Goal: Transaction & Acquisition: Book appointment/travel/reservation

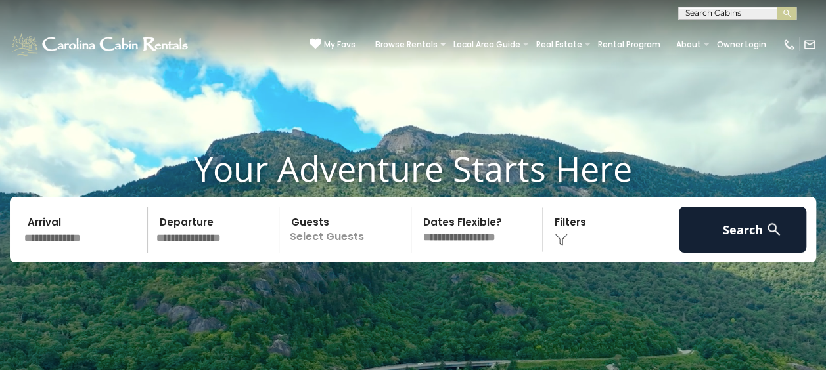
click at [64, 240] on input "text" at bounding box center [84, 230] width 128 height 46
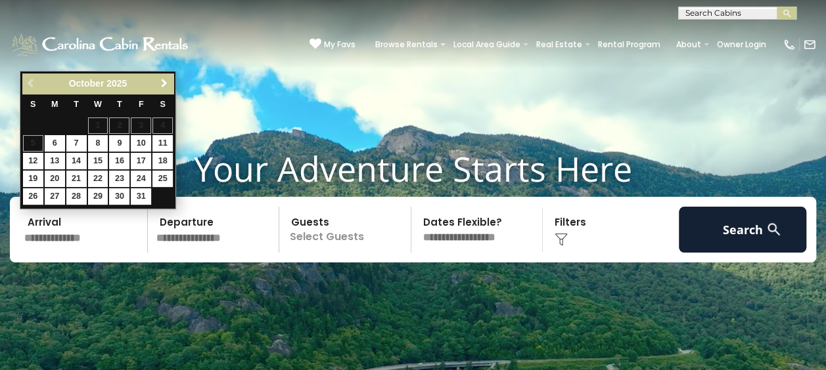
click at [163, 85] on span "Next" at bounding box center [164, 83] width 11 height 11
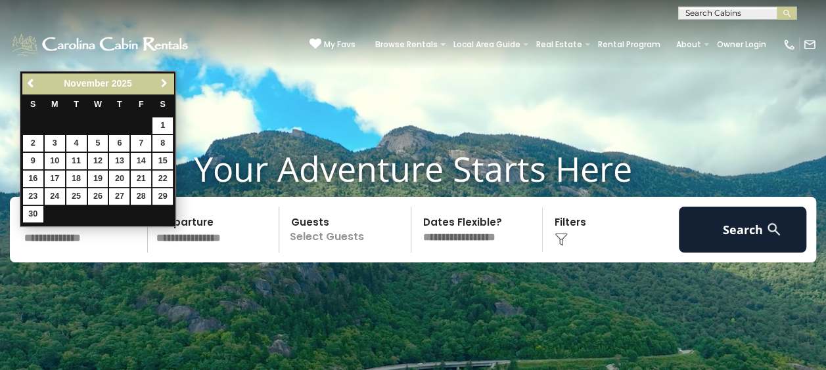
click at [163, 85] on span "Next" at bounding box center [164, 83] width 11 height 11
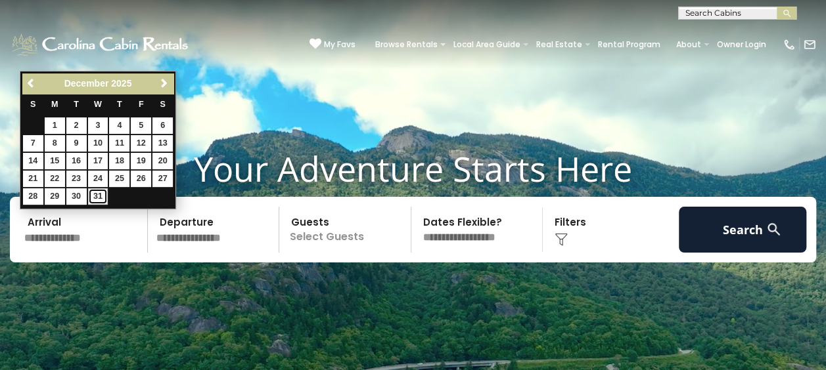
click at [93, 192] on link "31" at bounding box center [98, 197] width 20 height 16
type input "********"
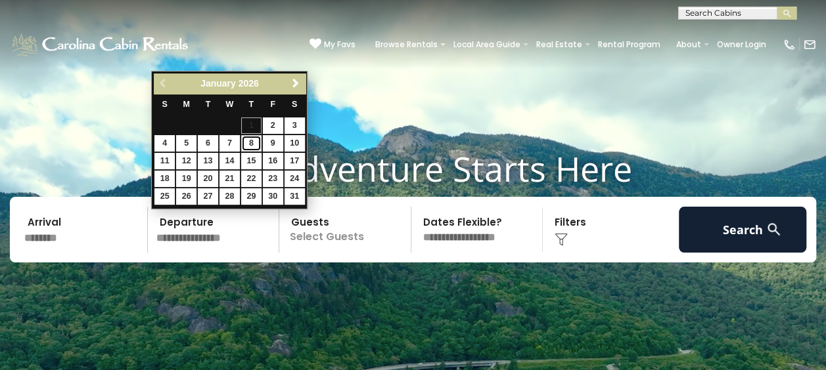
click at [247, 143] on link "8" at bounding box center [251, 143] width 20 height 16
type input "******"
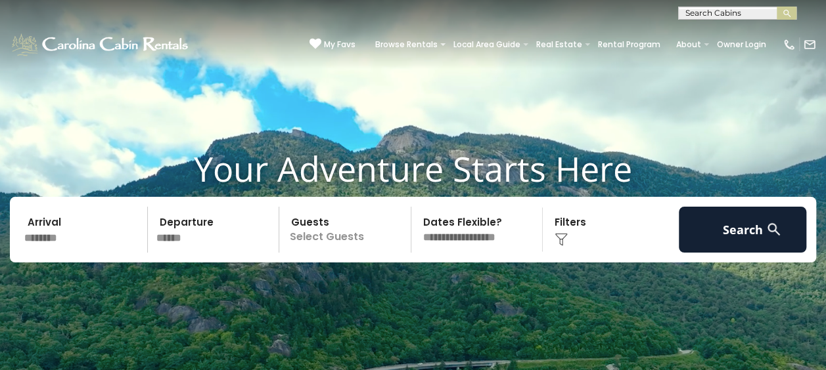
click at [346, 240] on p "Select Guests" at bounding box center [346, 230] width 127 height 46
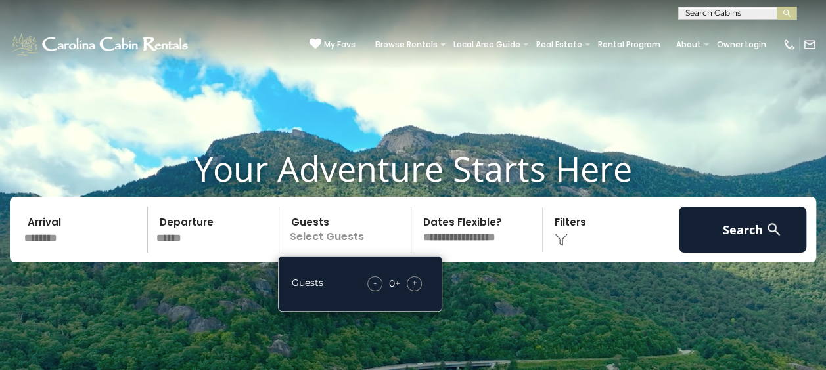
click at [412, 281] on span "+" at bounding box center [414, 283] width 5 height 13
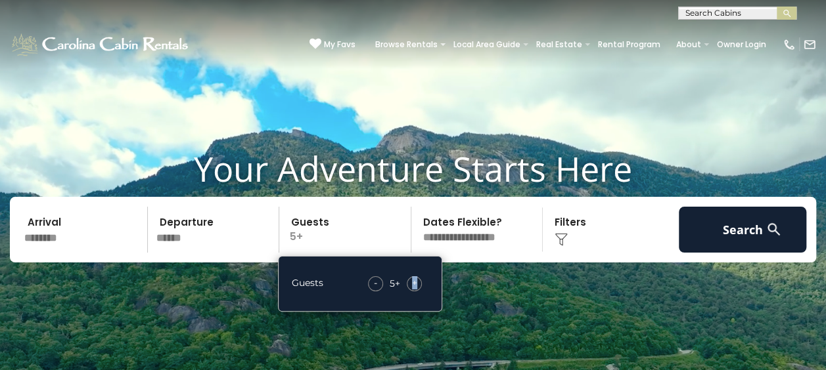
click at [412, 281] on span "+" at bounding box center [414, 283] width 5 height 13
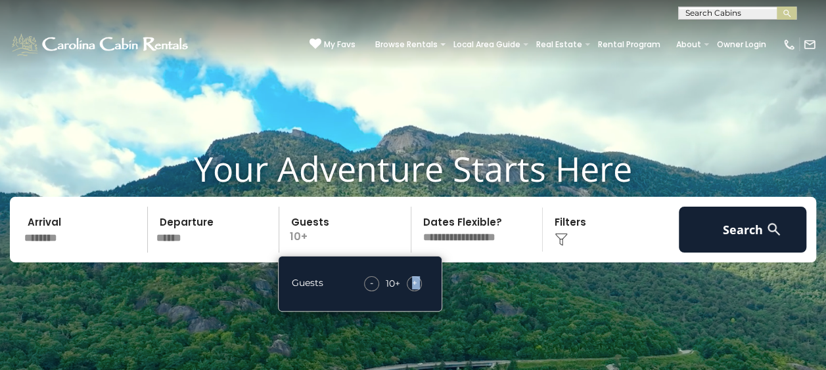
click at [412, 281] on span "+" at bounding box center [414, 283] width 5 height 13
click at [460, 240] on select "**********" at bounding box center [478, 230] width 127 height 46
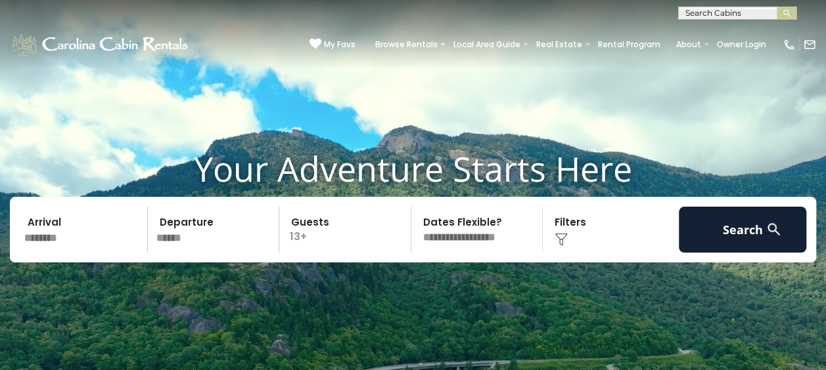
select select "*"
click at [415, 207] on select "**********" at bounding box center [478, 230] width 127 height 46
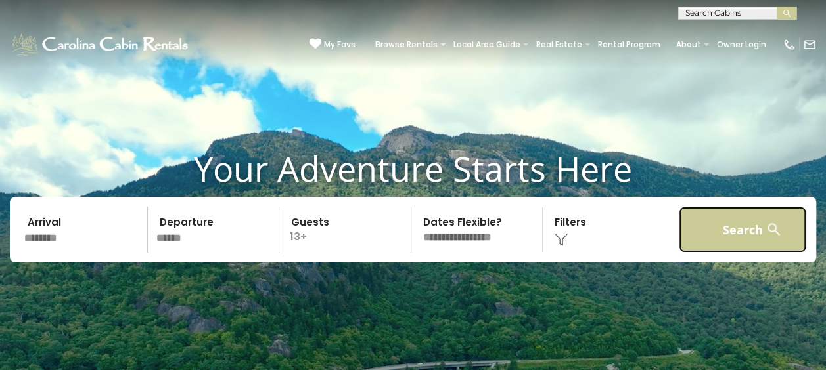
click at [729, 236] on button "Search" at bounding box center [742, 230] width 128 height 46
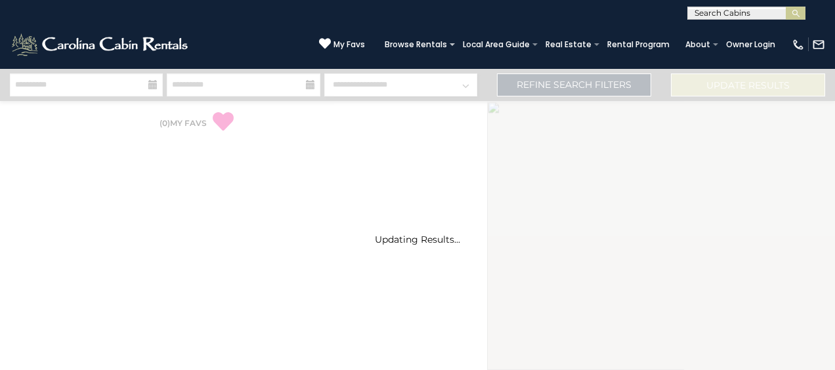
select select "*"
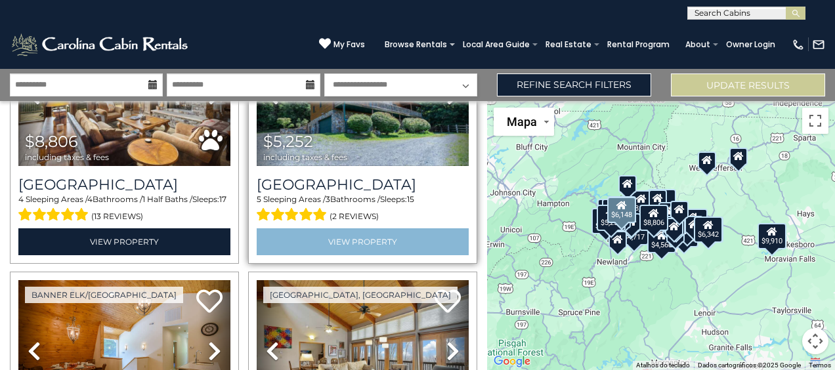
scroll to position [613, 0]
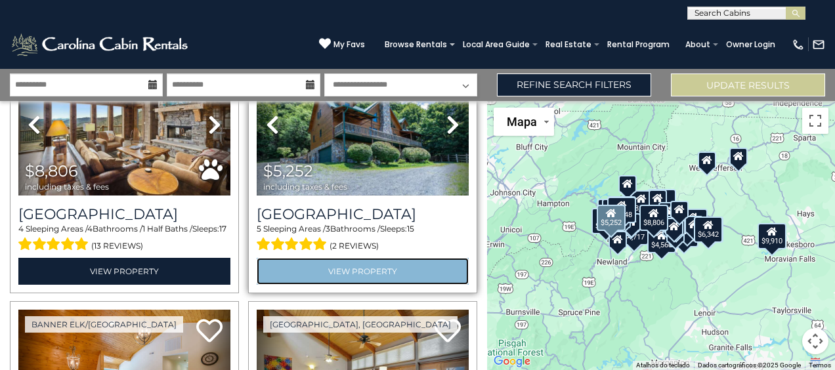
click at [382, 261] on link "View Property" at bounding box center [363, 271] width 212 height 27
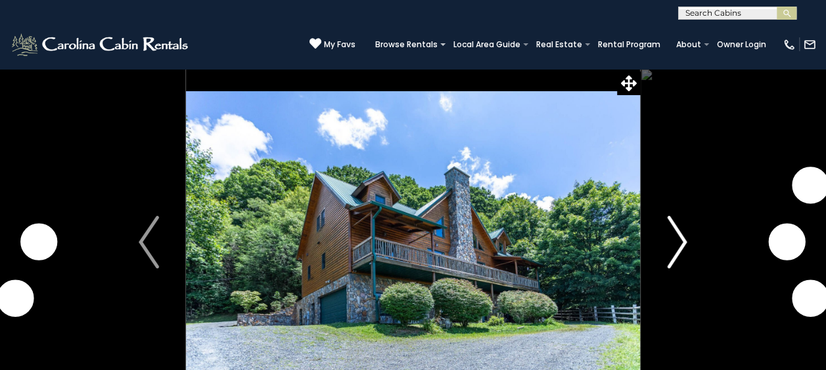
click at [673, 246] on img "Next" at bounding box center [677, 242] width 20 height 53
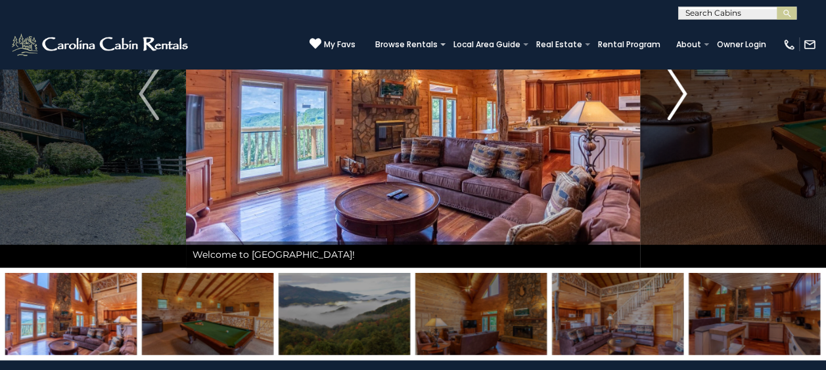
scroll to position [87, 0]
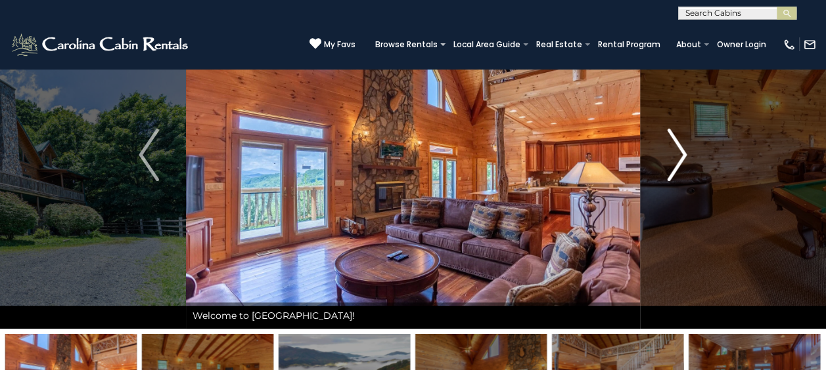
click at [673, 158] on img "Next" at bounding box center [677, 155] width 20 height 53
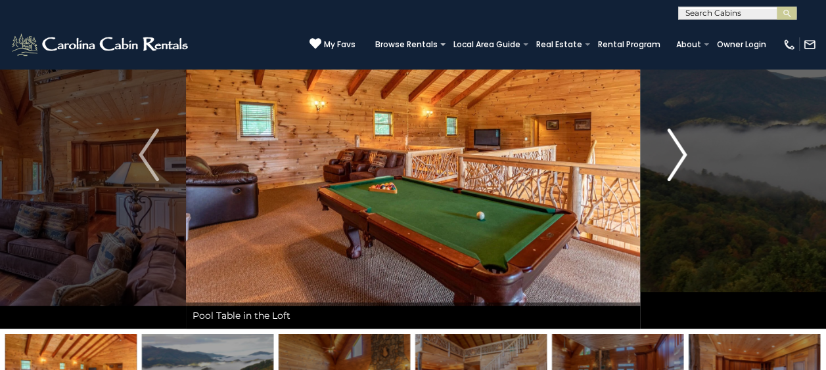
click at [673, 158] on img "Next" at bounding box center [677, 155] width 20 height 53
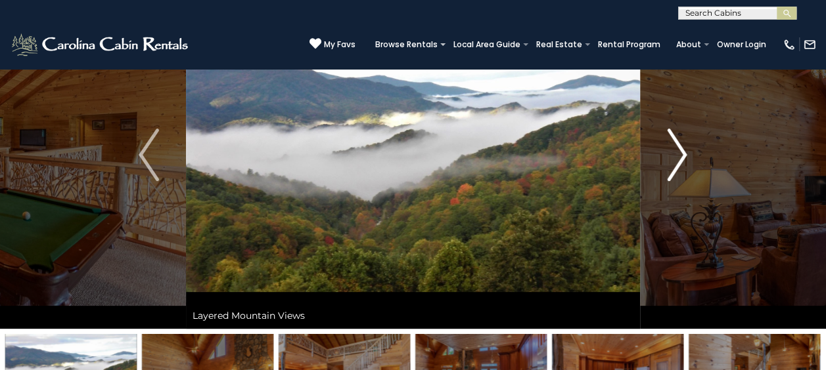
click at [673, 158] on img "Next" at bounding box center [677, 155] width 20 height 53
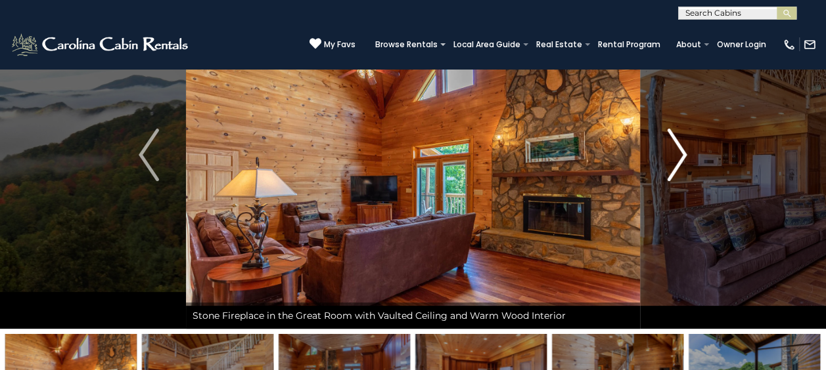
click at [673, 158] on img "Next" at bounding box center [677, 155] width 20 height 53
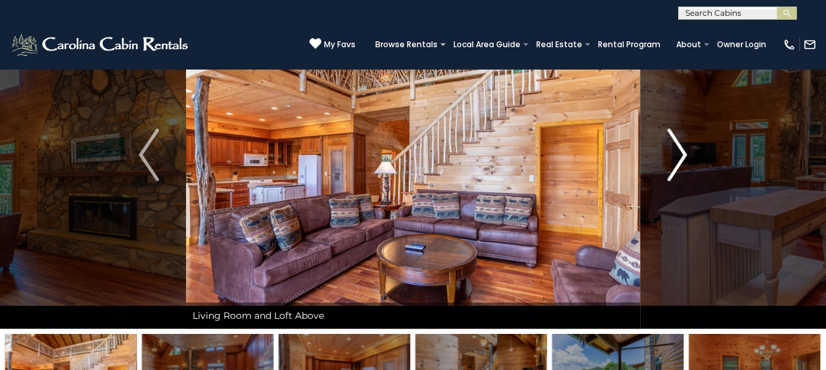
click at [673, 158] on img "Next" at bounding box center [677, 155] width 20 height 53
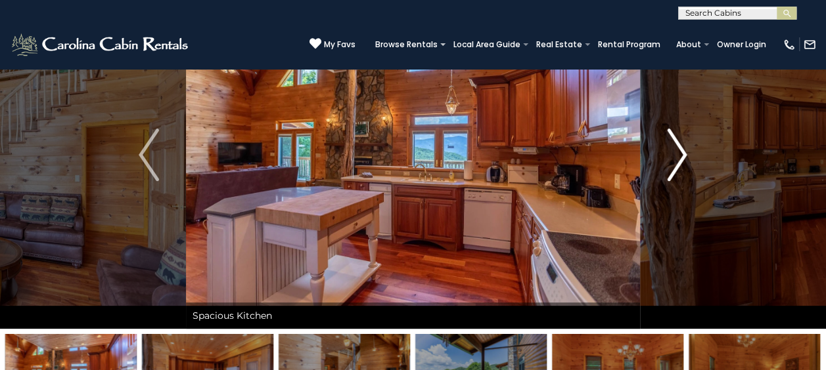
click at [673, 158] on img "Next" at bounding box center [677, 155] width 20 height 53
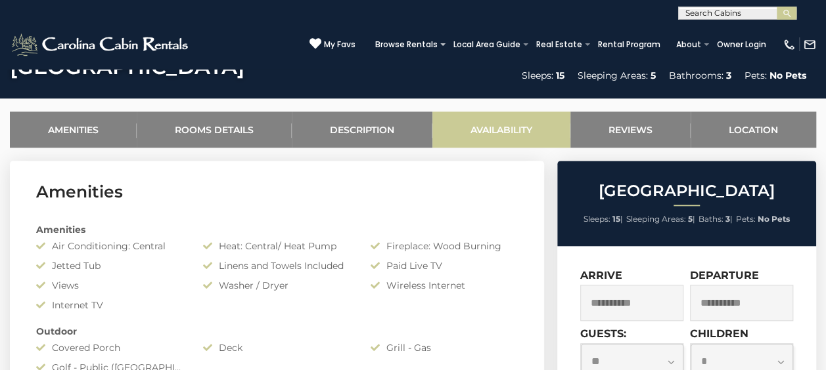
scroll to position [788, 0]
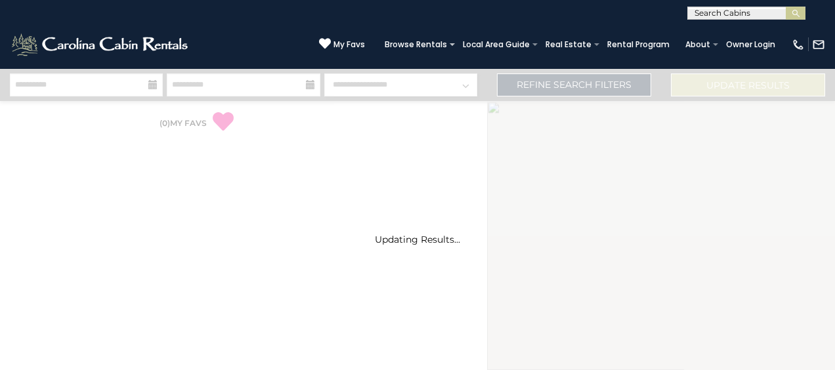
select select "*"
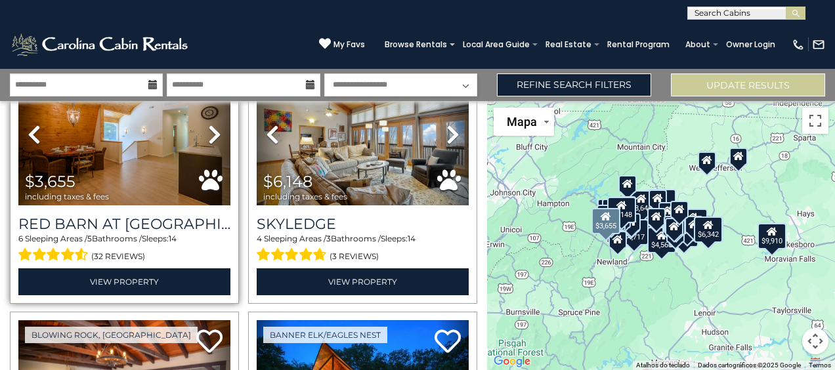
scroll to position [876, 0]
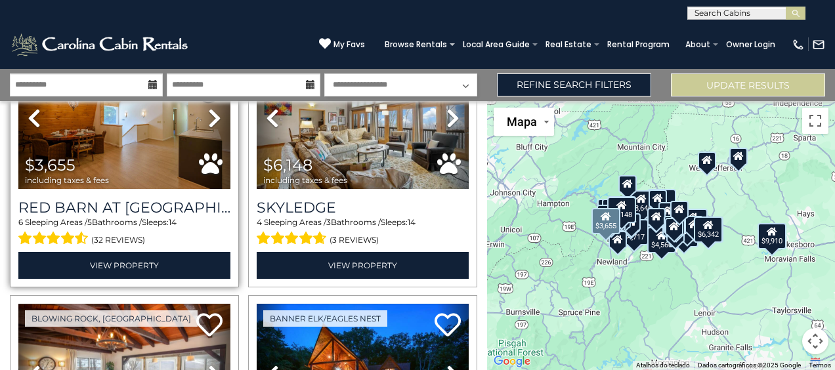
click at [137, 189] on div "Red Barn at Tiffanys Estate 6 Sleeping Areas / 5 Bathrooms / Sleeps: 14 (32 rev…" at bounding box center [124, 233] width 212 height 89
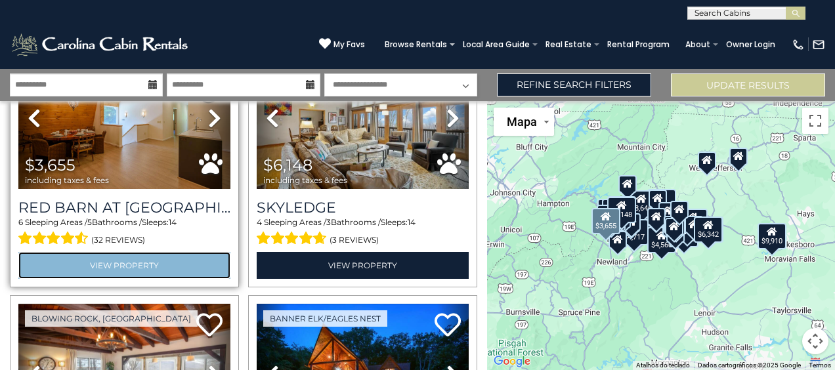
click at [144, 252] on link "View Property" at bounding box center [124, 265] width 212 height 27
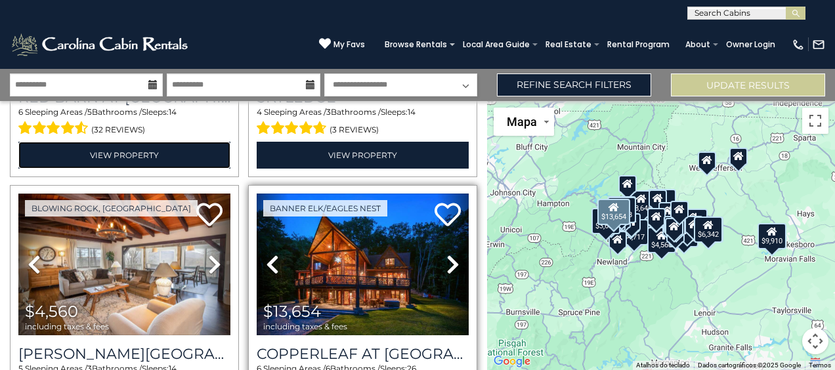
scroll to position [1051, 0]
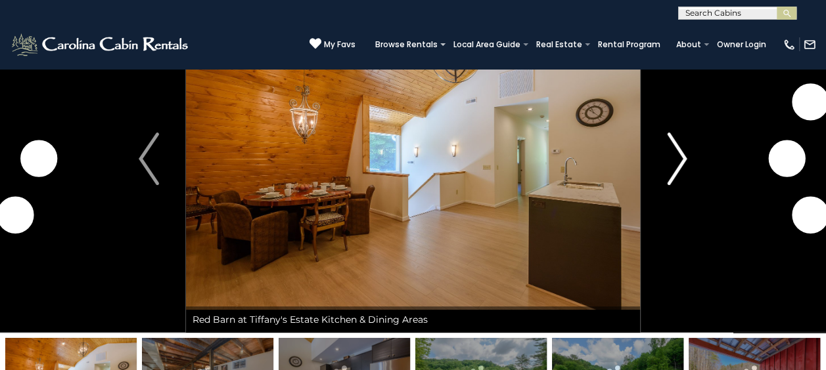
scroll to position [87, 0]
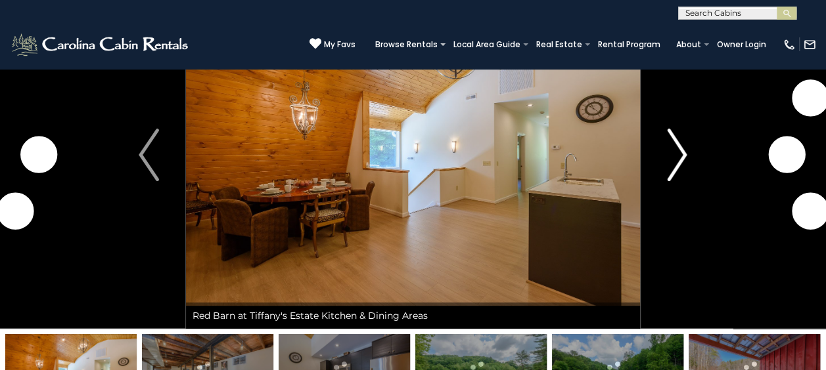
click at [661, 169] on button "Next" at bounding box center [677, 155] width 74 height 348
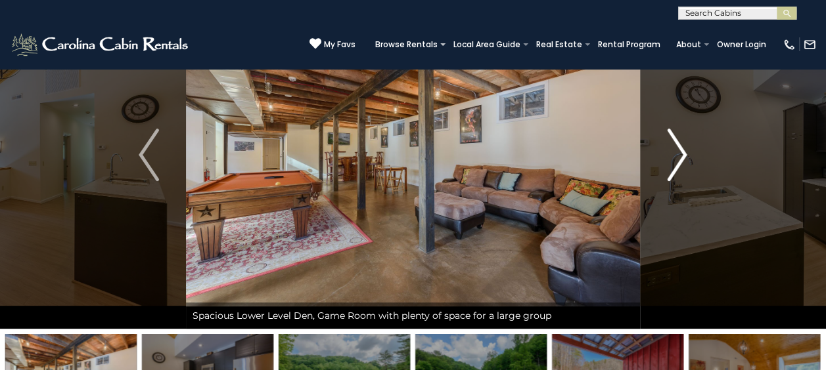
click at [661, 169] on button "Next" at bounding box center [677, 155] width 74 height 348
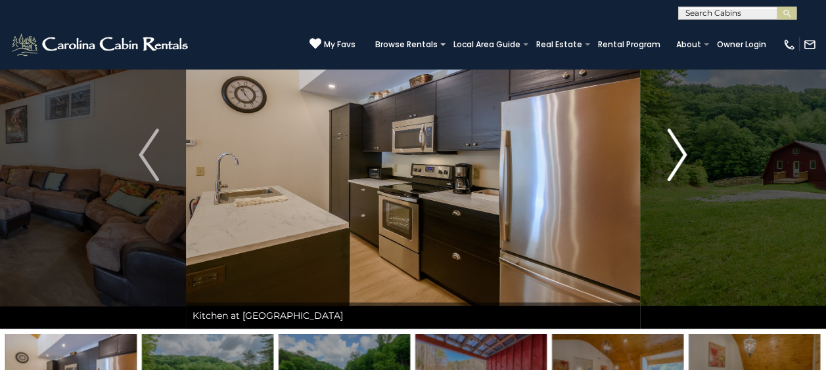
click at [661, 169] on button "Next" at bounding box center [677, 155] width 74 height 348
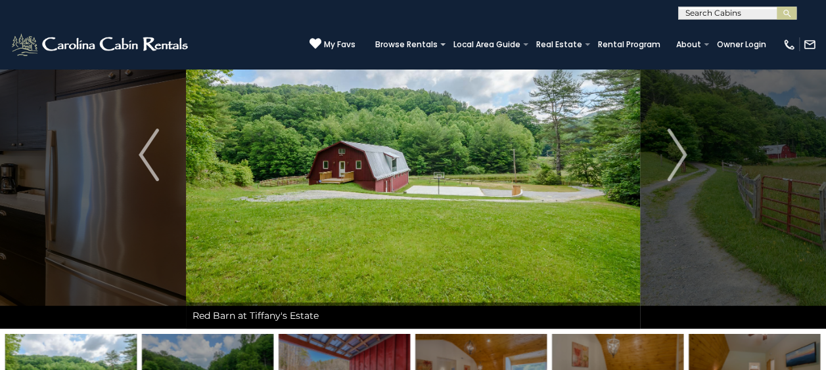
click at [344, 213] on img at bounding box center [413, 155] width 454 height 348
click at [345, 205] on img at bounding box center [413, 155] width 454 height 348
click at [663, 155] on button "Next" at bounding box center [677, 155] width 74 height 348
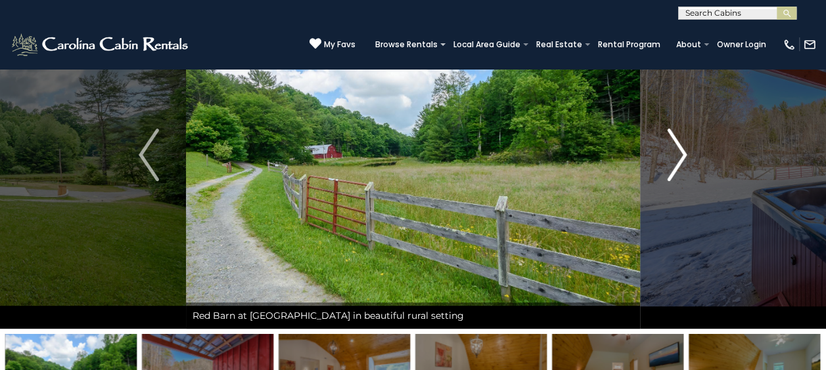
click at [663, 155] on button "Next" at bounding box center [677, 155] width 74 height 348
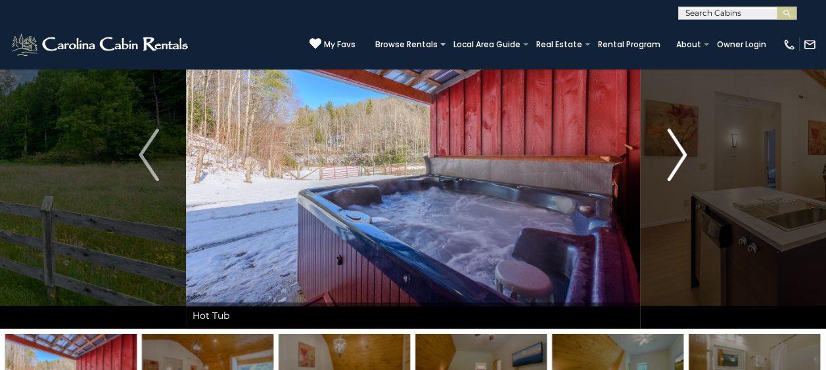
click at [663, 155] on button "Next" at bounding box center [677, 155] width 74 height 348
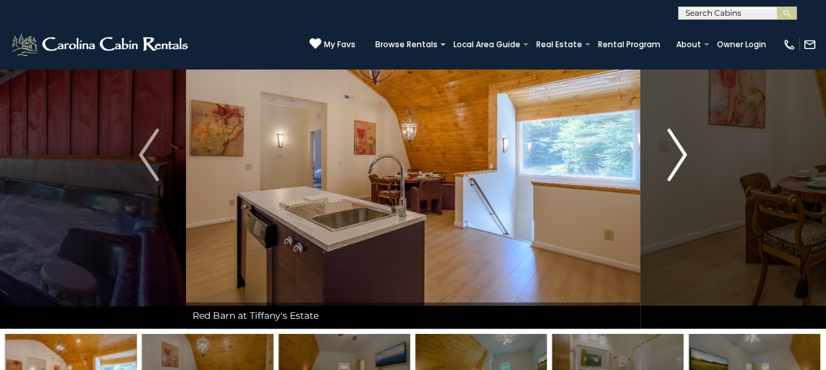
click at [663, 155] on button "Next" at bounding box center [677, 155] width 74 height 348
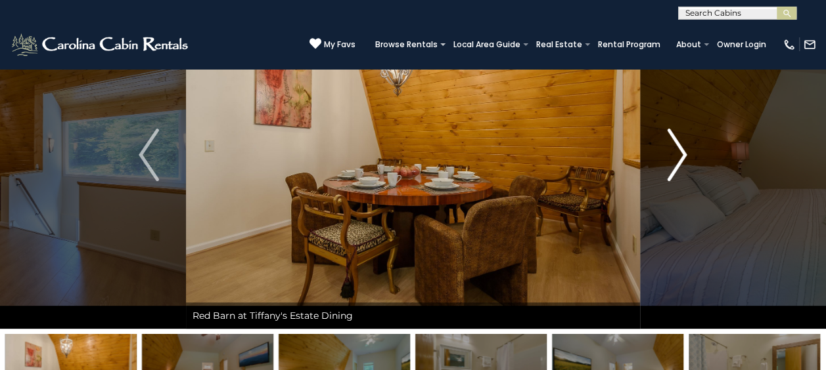
click at [663, 155] on button "Next" at bounding box center [677, 155] width 74 height 348
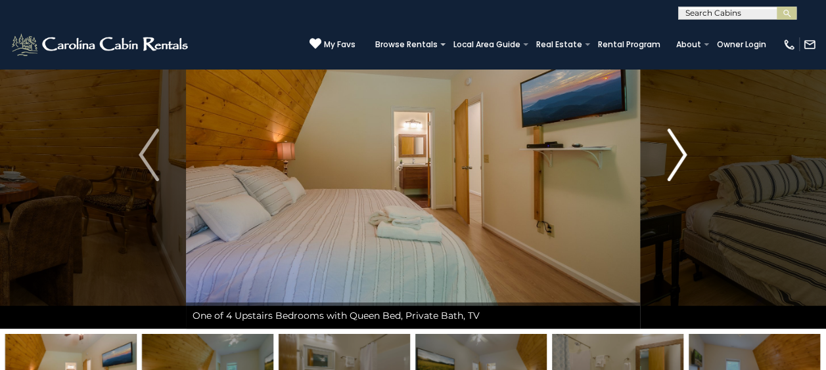
click at [663, 155] on button "Next" at bounding box center [677, 155] width 74 height 348
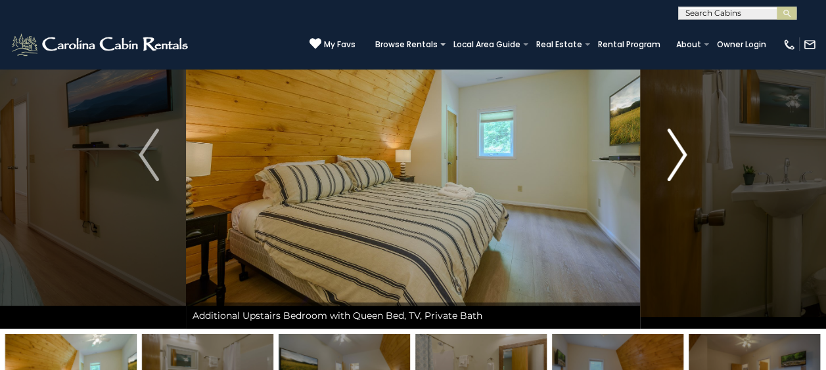
click at [663, 155] on button "Next" at bounding box center [677, 155] width 74 height 348
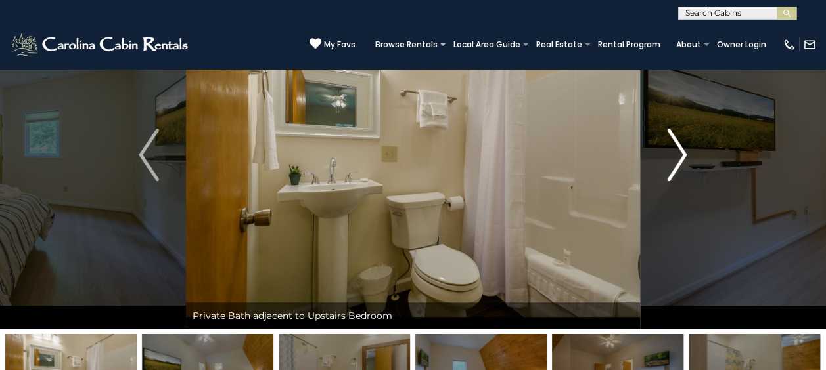
click at [663, 155] on button "Next" at bounding box center [677, 155] width 74 height 348
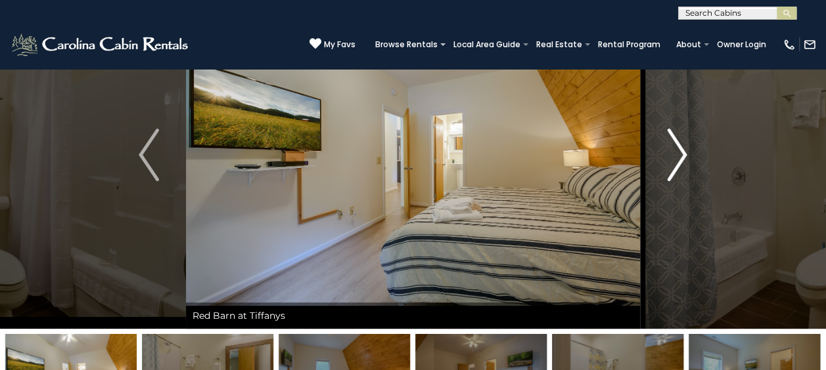
click at [663, 155] on button "Next" at bounding box center [677, 155] width 74 height 348
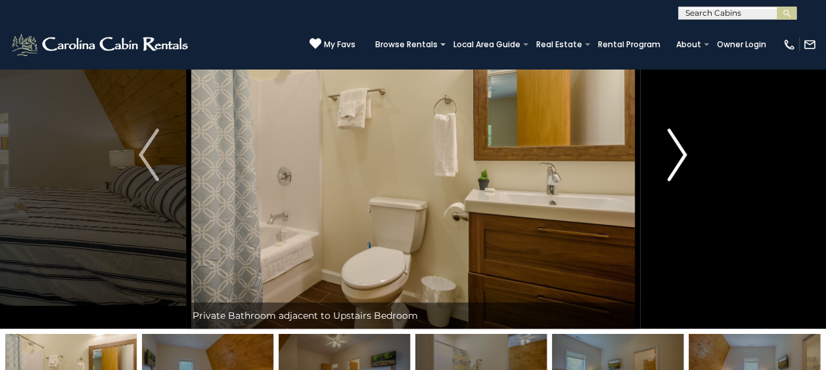
click at [663, 155] on button "Next" at bounding box center [677, 155] width 74 height 348
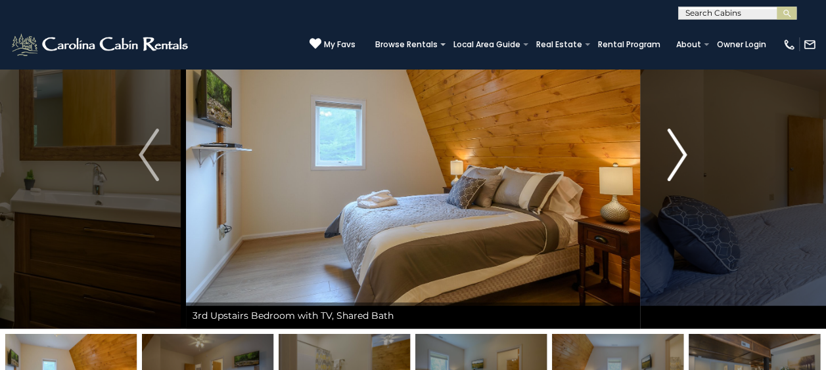
click at [663, 155] on button "Next" at bounding box center [677, 155] width 74 height 348
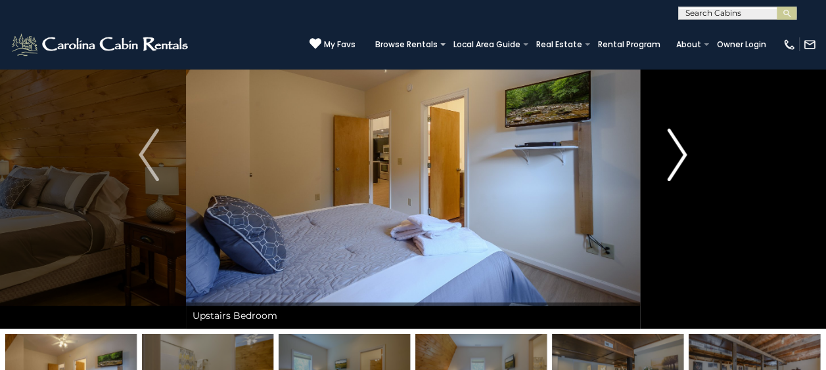
click at [663, 155] on button "Next" at bounding box center [677, 155] width 74 height 348
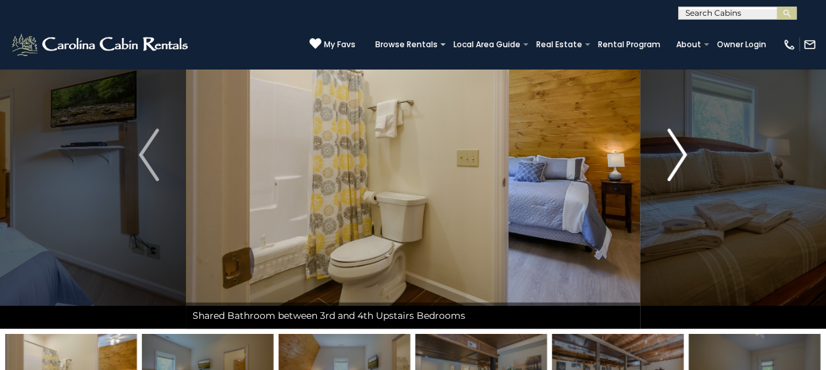
click at [663, 155] on button "Next" at bounding box center [677, 155] width 74 height 348
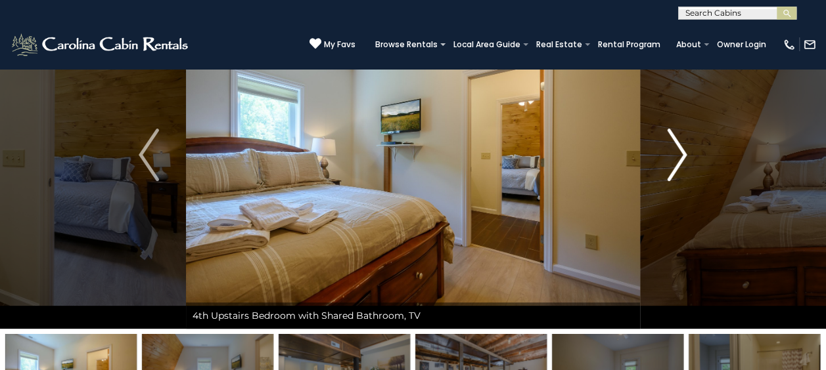
click at [663, 155] on button "Next" at bounding box center [677, 155] width 74 height 348
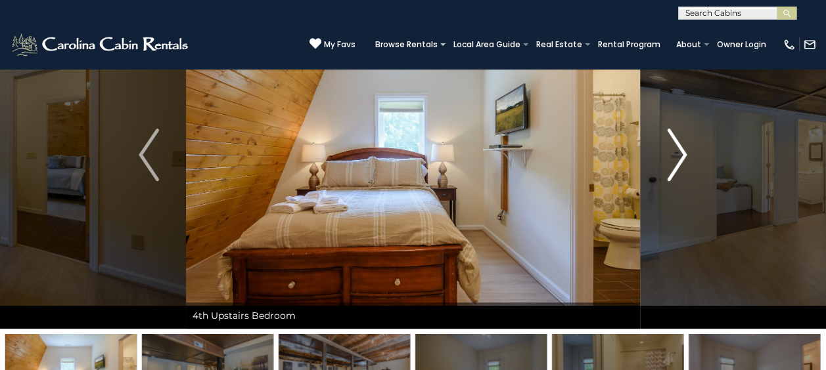
click at [663, 155] on button "Next" at bounding box center [677, 155] width 74 height 348
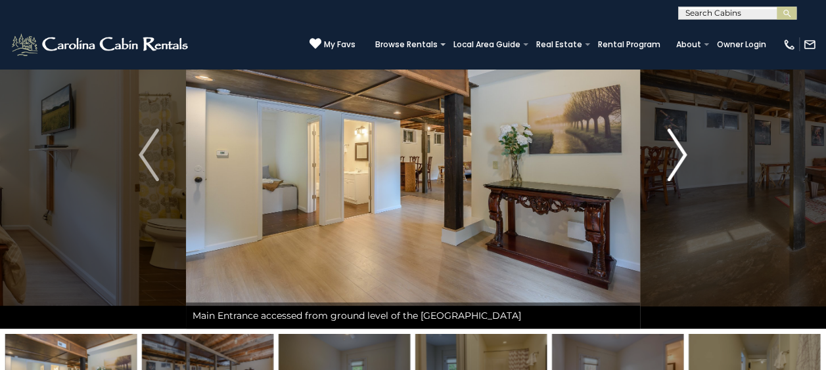
click at [663, 155] on button "Next" at bounding box center [677, 155] width 74 height 348
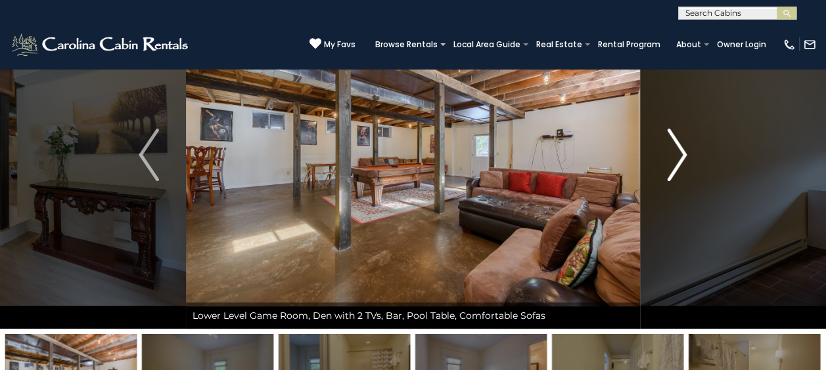
click at [663, 155] on button "Next" at bounding box center [677, 155] width 74 height 348
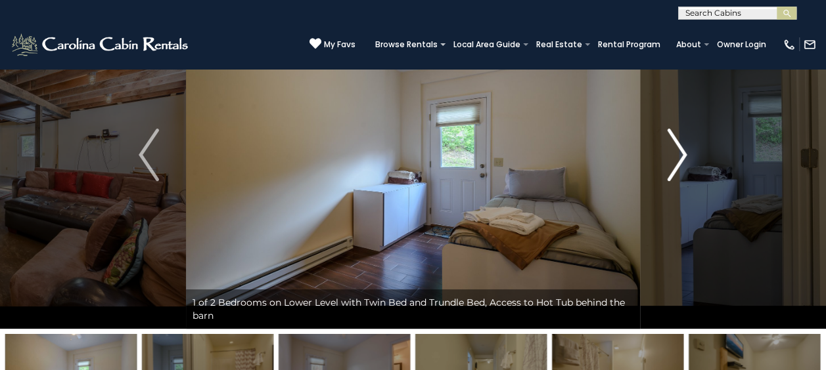
click at [663, 155] on button "Next" at bounding box center [677, 155] width 74 height 348
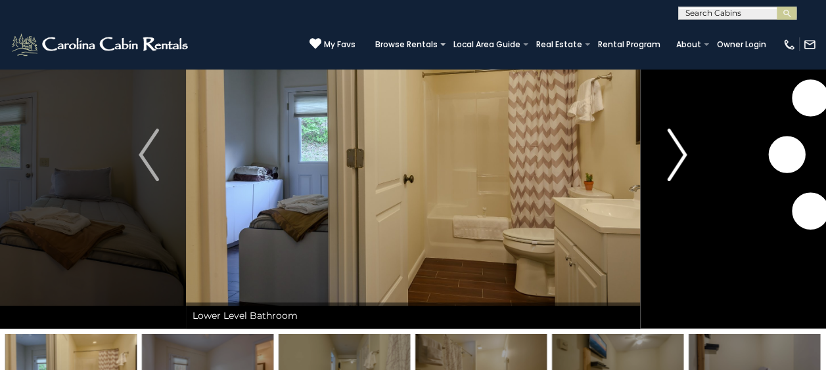
click at [663, 155] on button "Next" at bounding box center [677, 155] width 74 height 348
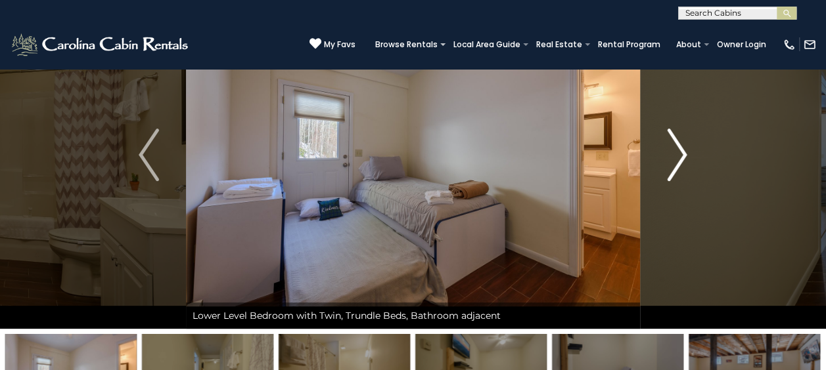
click at [671, 149] on img "Next" at bounding box center [677, 155] width 20 height 53
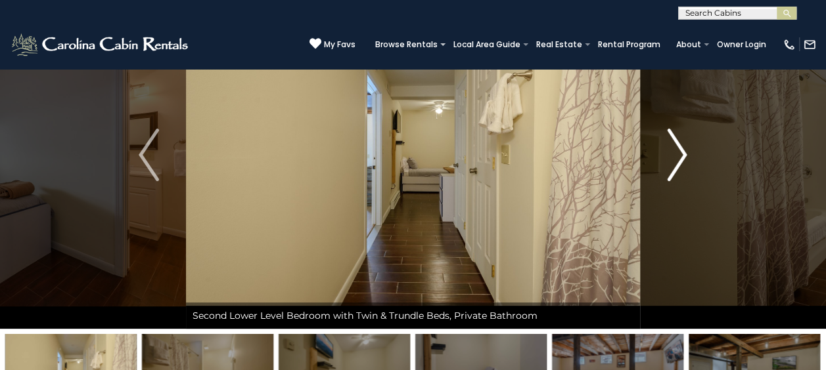
click at [671, 149] on img "Next" at bounding box center [677, 155] width 20 height 53
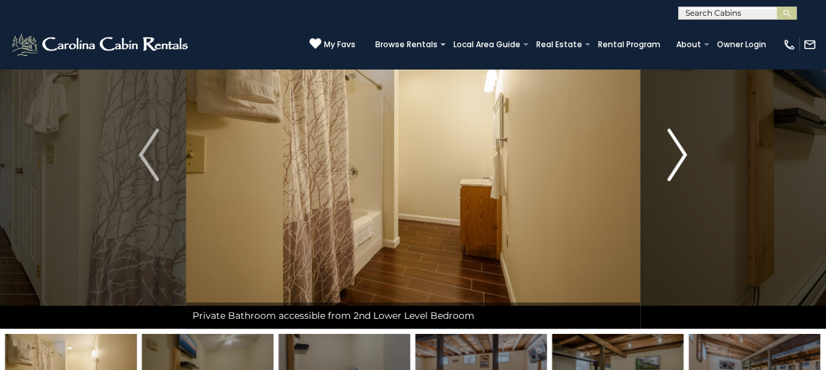
click at [671, 149] on img "Next" at bounding box center [677, 155] width 20 height 53
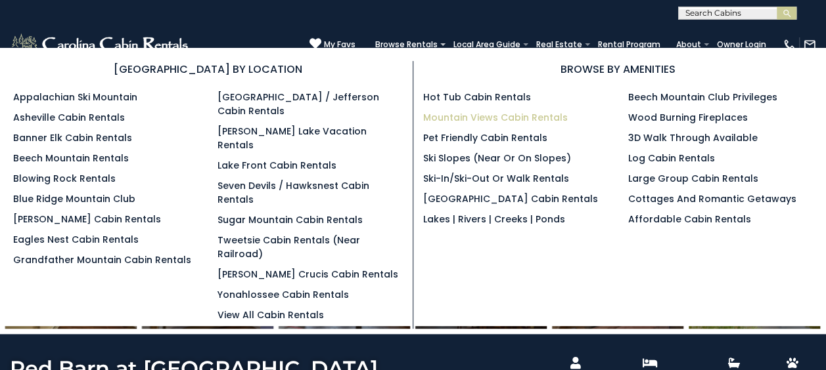
scroll to position [0, 0]
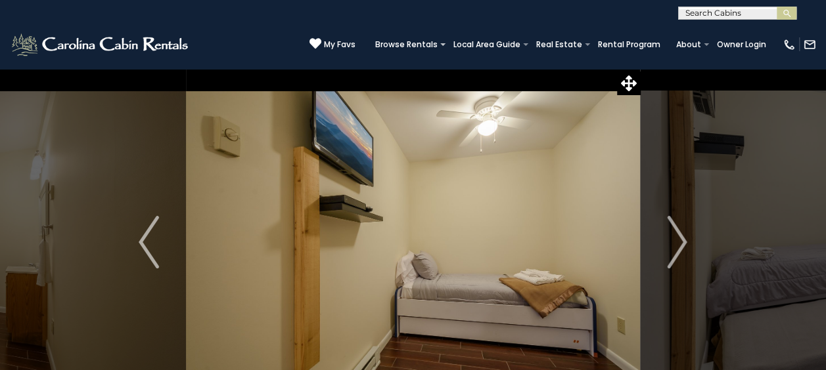
click at [406, 336] on img at bounding box center [413, 242] width 454 height 348
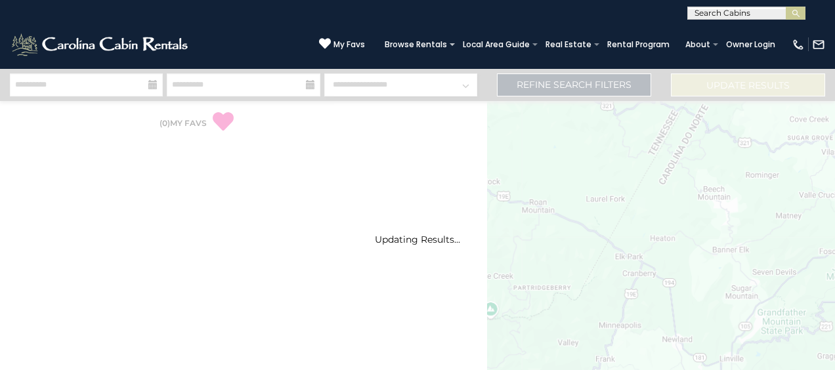
select select "*"
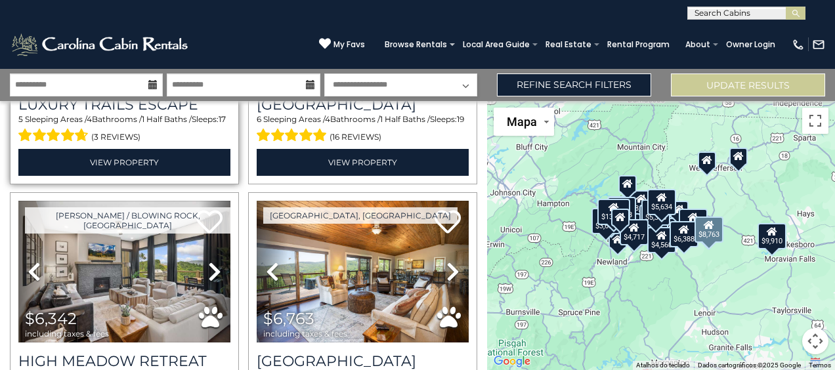
scroll to position [263, 0]
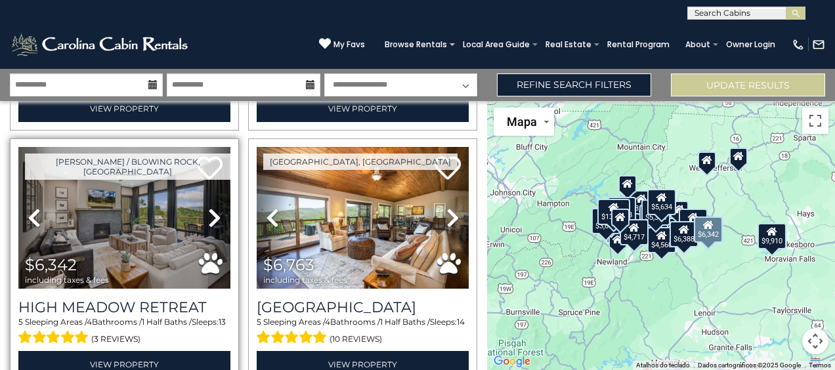
click at [208, 213] on icon at bounding box center [214, 218] width 13 height 21
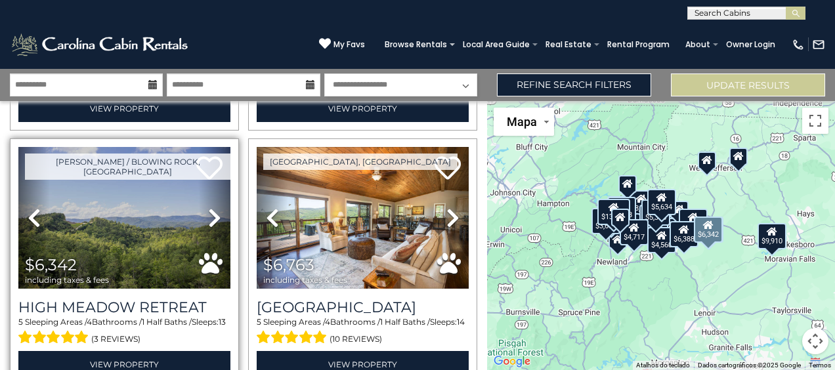
click at [208, 213] on icon at bounding box center [214, 218] width 13 height 21
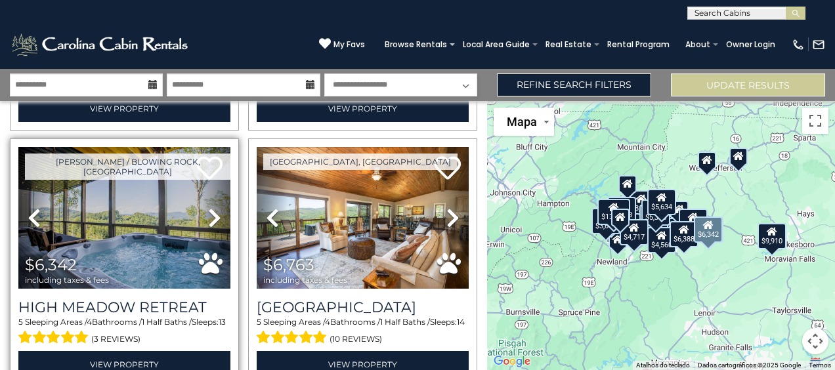
click at [210, 213] on icon at bounding box center [214, 218] width 13 height 21
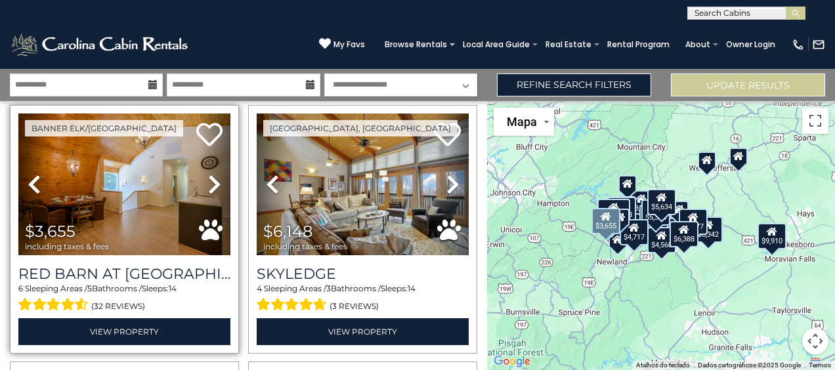
scroll to position [788, 0]
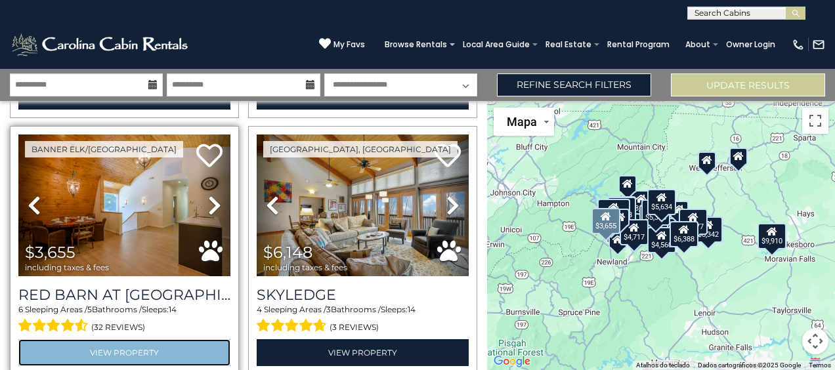
click at [148, 343] on link "View Property" at bounding box center [124, 353] width 212 height 27
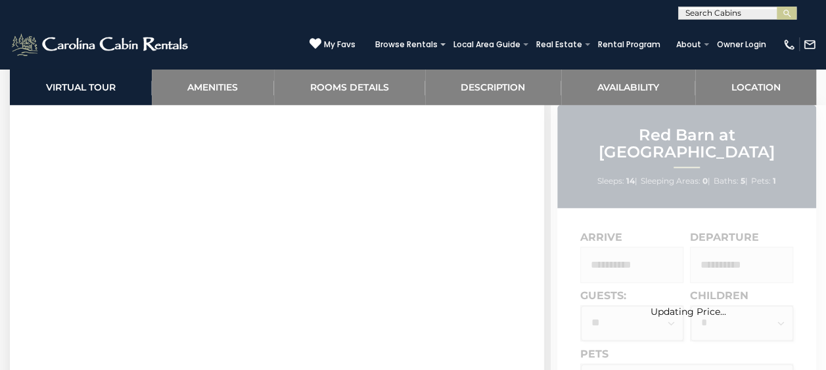
scroll to position [638, 0]
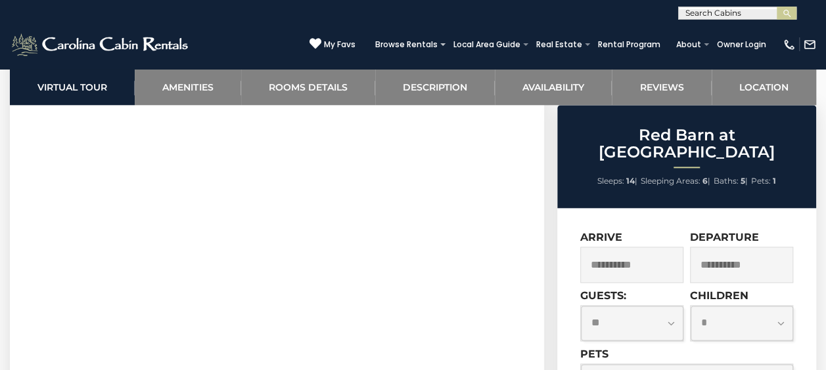
drag, startPoint x: 20, startPoint y: 324, endPoint x: 16, endPoint y: 239, distance: 85.5
click at [16, 239] on section "Virtual Tour" at bounding box center [277, 199] width 534 height 401
drag, startPoint x: 539, startPoint y: 265, endPoint x: 524, endPoint y: 198, distance: 67.9
click at [518, 198] on section "Virtual Tour" at bounding box center [277, 199] width 534 height 401
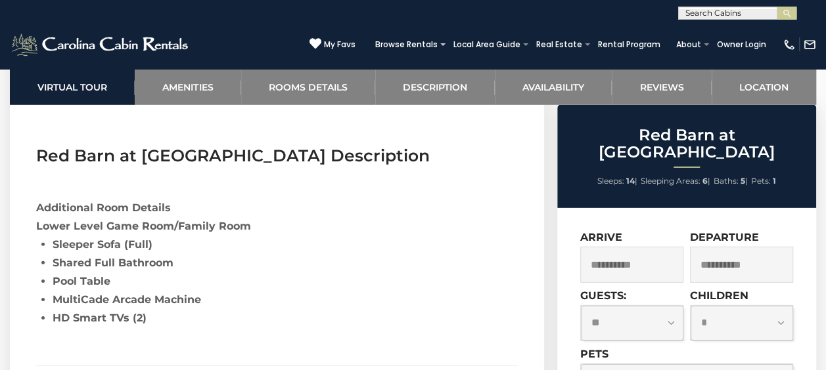
scroll to position [1929, 0]
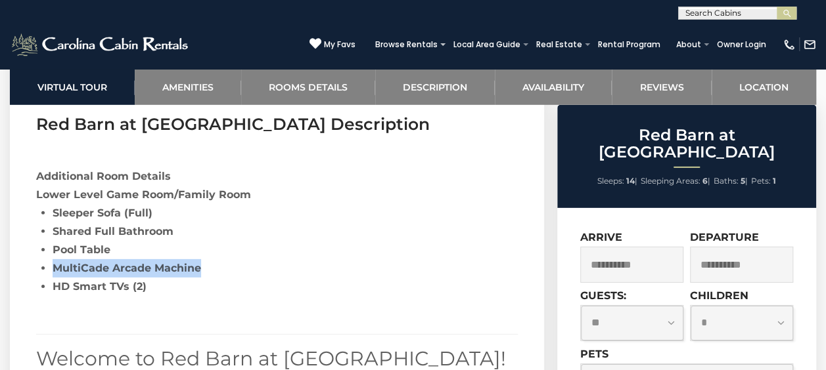
drag, startPoint x: 353, startPoint y: 275, endPoint x: 348, endPoint y: 245, distance: 30.0
click at [348, 245] on ul "Sleeper Sofa (Full) Shared Full Bathroom Pool Table MultiCade Arcade Machine HD…" at bounding box center [276, 250] width 481 height 92
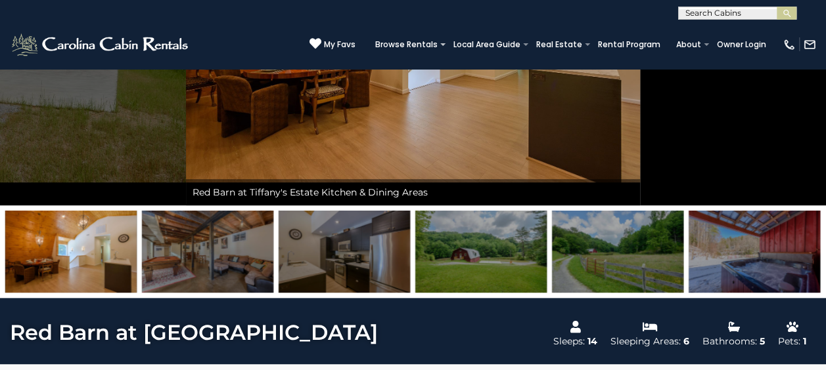
scroll to position [177, 0]
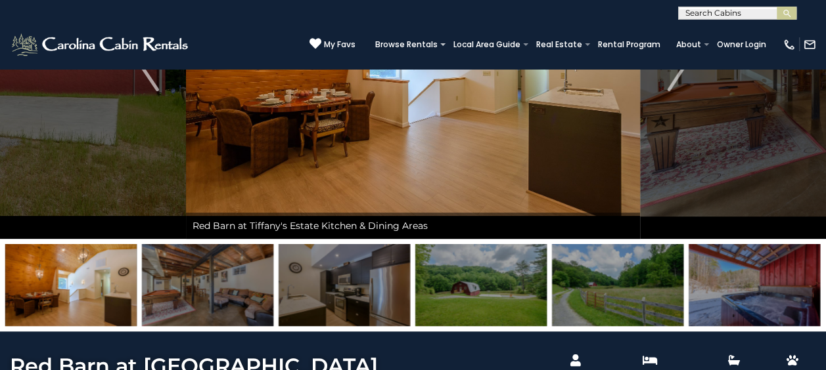
click at [445, 277] on img at bounding box center [480, 285] width 131 height 82
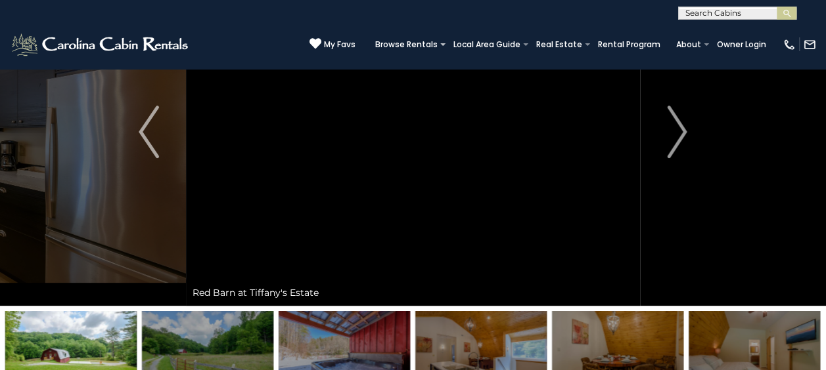
scroll to position [90, 0]
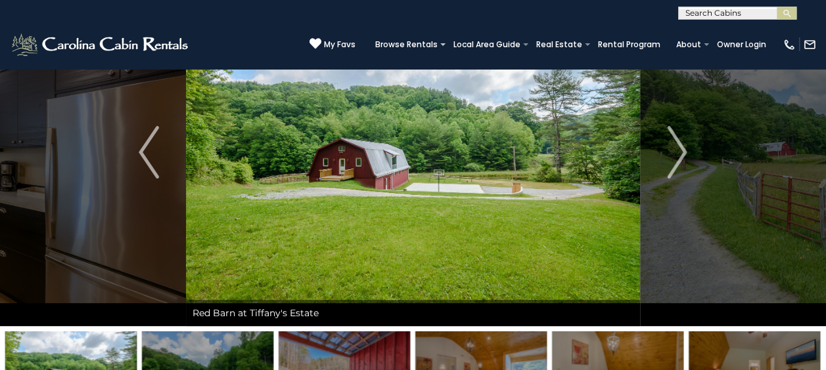
click at [384, 361] on img at bounding box center [343, 373] width 131 height 82
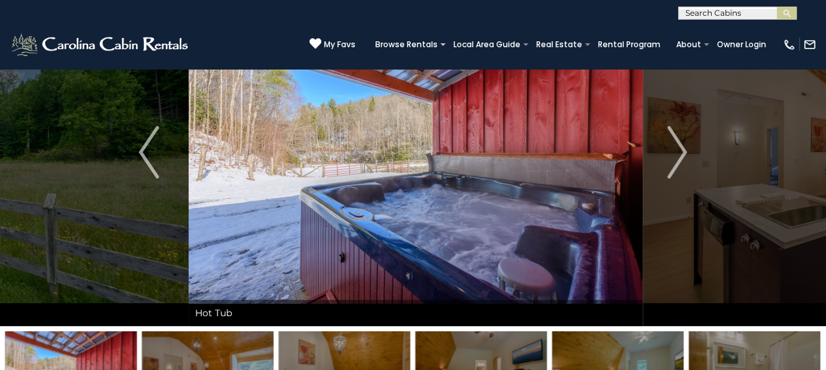
drag, startPoint x: 464, startPoint y: 323, endPoint x: 451, endPoint y: 252, distance: 72.9
click at [451, 252] on div "Hot Tub" at bounding box center [416, 152] width 454 height 348
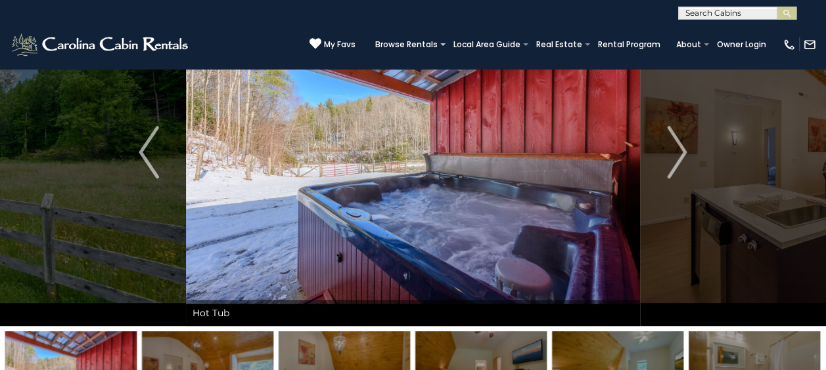
click at [722, 335] on img at bounding box center [753, 373] width 131 height 82
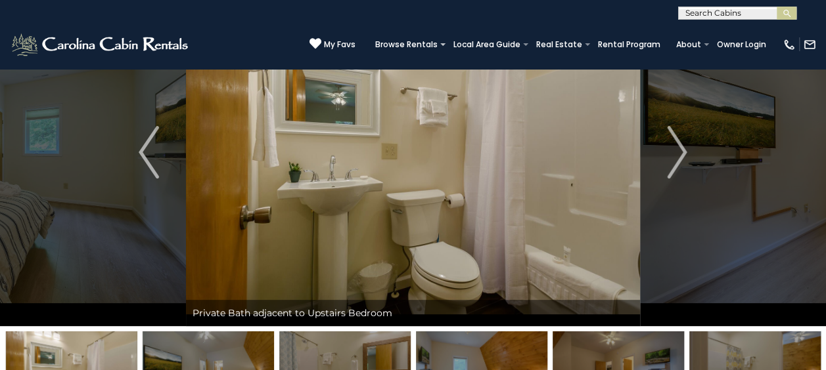
click at [778, 338] on img at bounding box center [754, 373] width 131 height 82
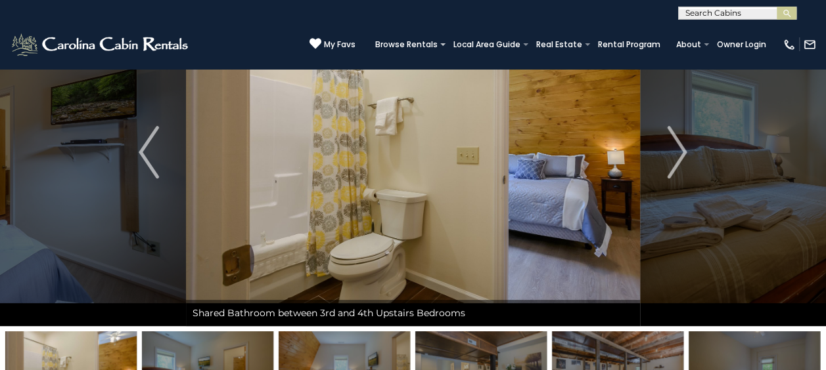
click at [778, 338] on img at bounding box center [753, 373] width 131 height 82
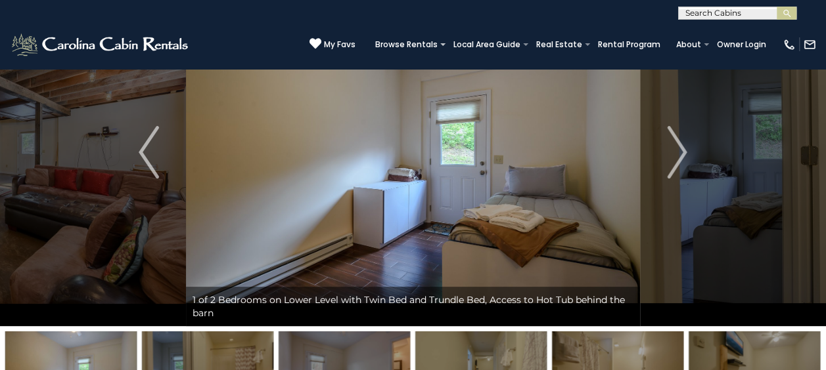
click at [778, 338] on img at bounding box center [753, 373] width 131 height 82
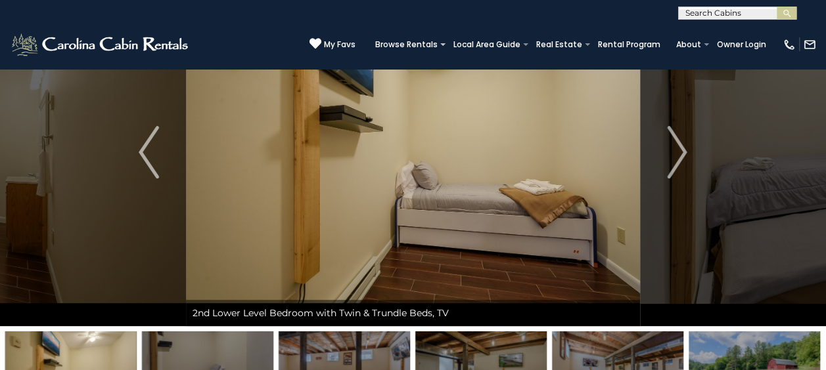
click at [778, 338] on img at bounding box center [753, 373] width 131 height 82
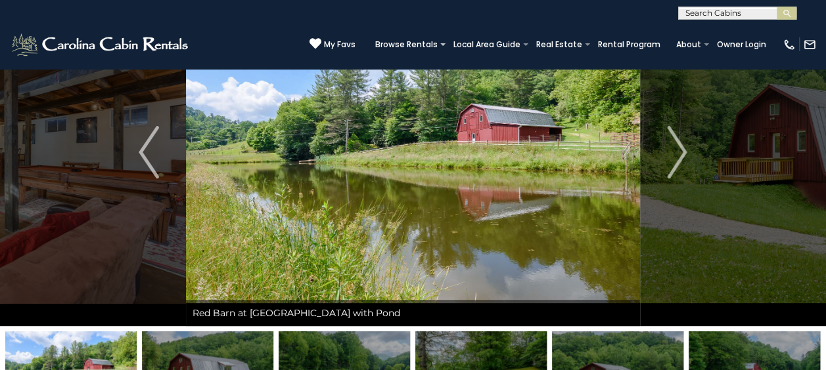
click at [778, 338] on img at bounding box center [753, 373] width 131 height 82
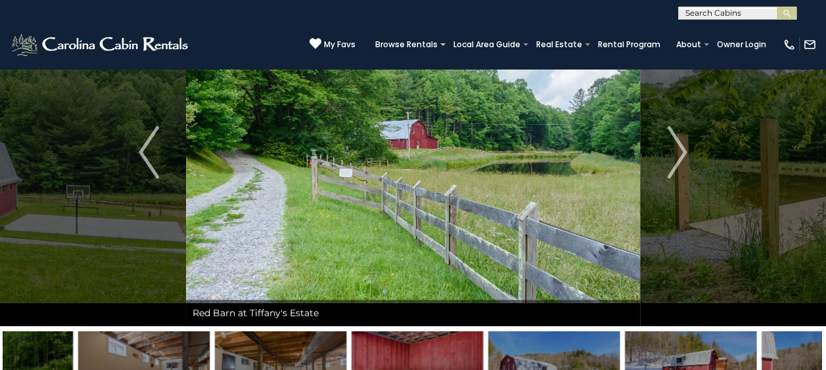
drag, startPoint x: 784, startPoint y: 344, endPoint x: 446, endPoint y: 353, distance: 338.4
click at [446, 353] on img at bounding box center [416, 373] width 131 height 82
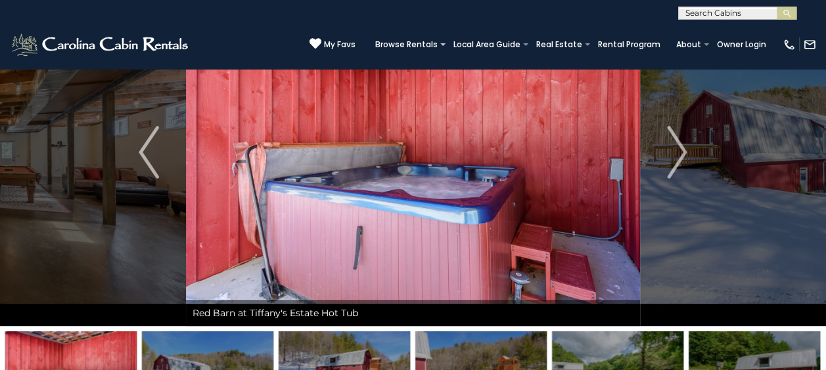
click at [229, 345] on img at bounding box center [207, 373] width 131 height 82
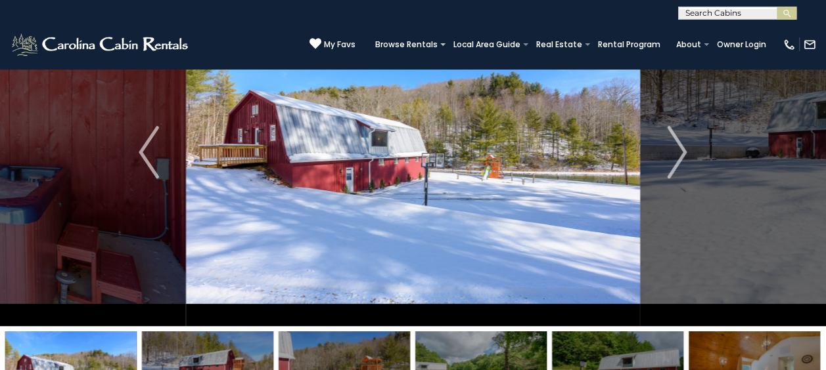
click at [312, 351] on img at bounding box center [343, 373] width 131 height 82
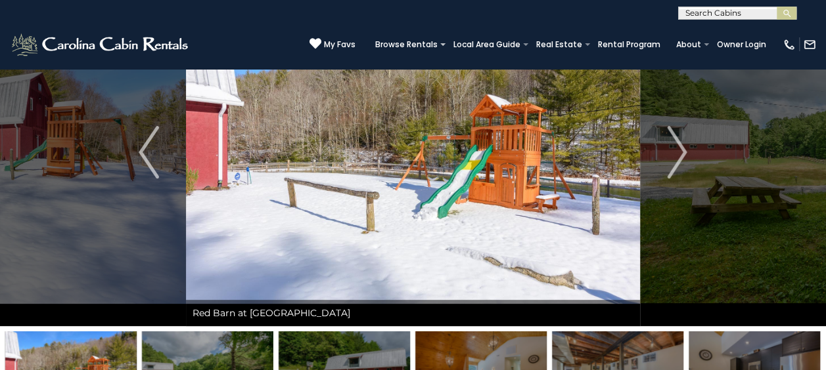
click at [382, 353] on img at bounding box center [343, 373] width 131 height 82
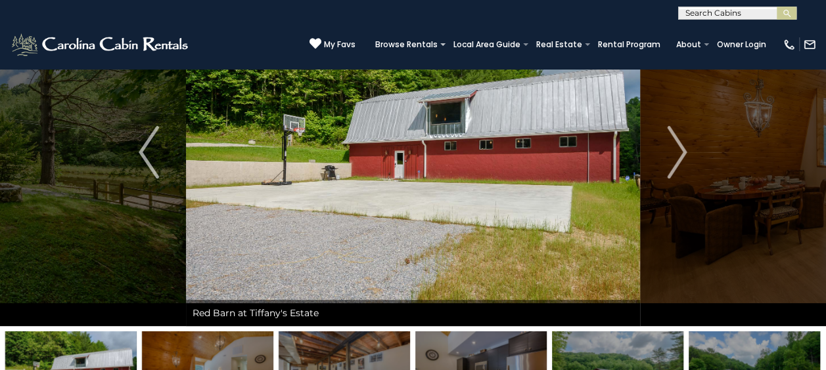
click at [422, 349] on img at bounding box center [480, 373] width 131 height 82
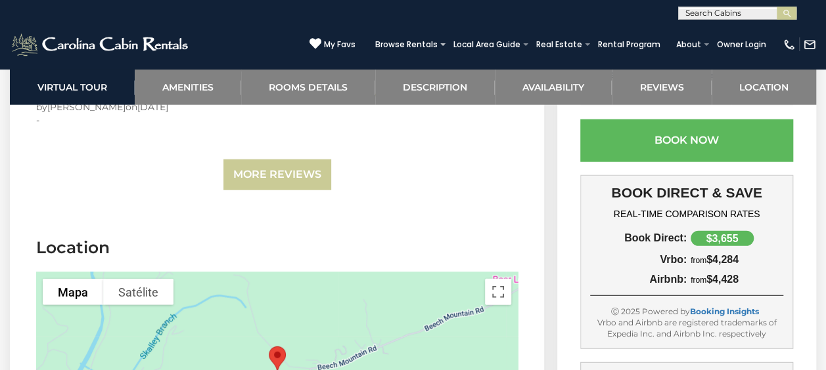
scroll to position [4118, 0]
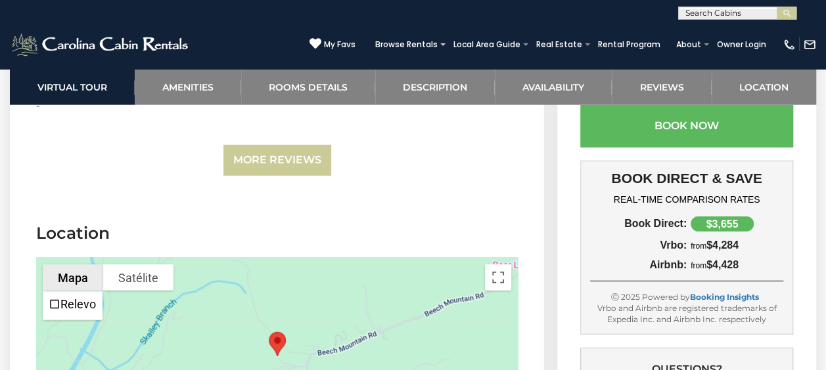
click at [78, 265] on button "Mapa" at bounding box center [73, 278] width 60 height 26
click at [341, 296] on div at bounding box center [276, 356] width 481 height 197
click at [500, 265] on button "Ativar a visualização em tela cheia" at bounding box center [498, 278] width 26 height 26
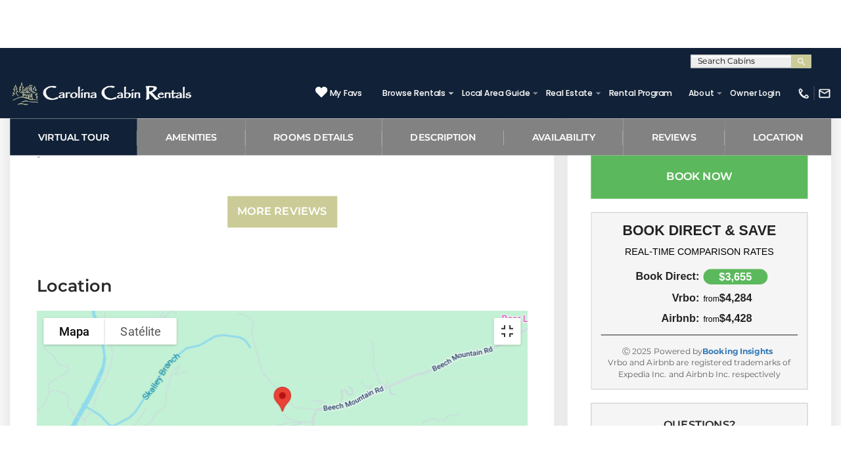
scroll to position [4100, 0]
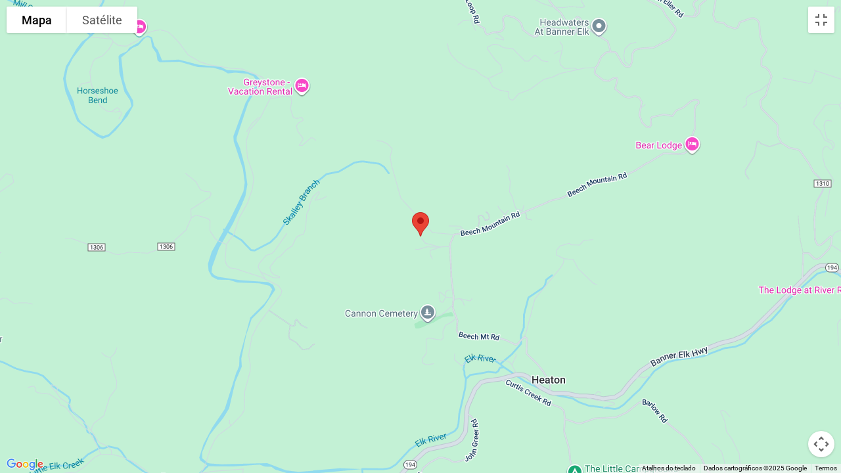
click at [420, 223] on img "Red Barn at Tiffanys Estate" at bounding box center [421, 224] width 28 height 35
click at [824, 21] on button "Ativar a visualização em tela cheia" at bounding box center [821, 20] width 26 height 26
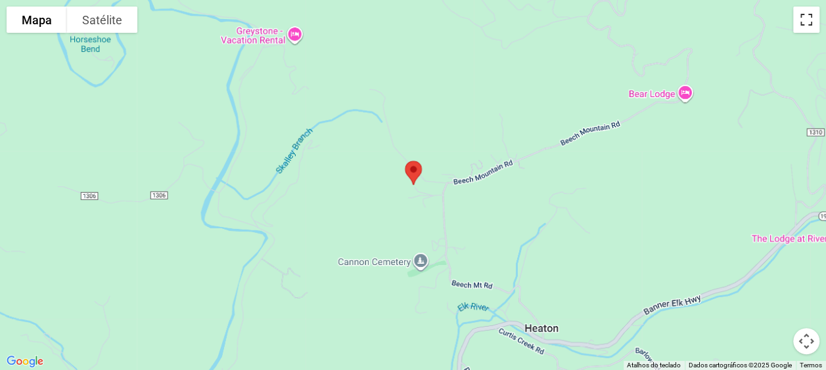
scroll to position [4118, 0]
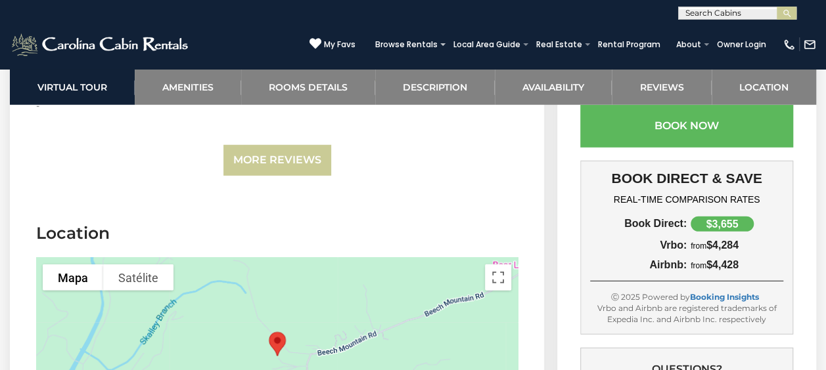
click at [279, 327] on img "Red Barn at Tiffanys Estate" at bounding box center [277, 344] width 28 height 35
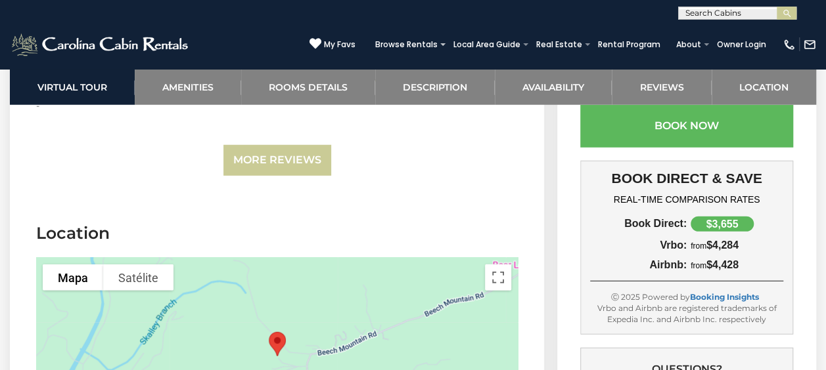
click at [279, 327] on img "Red Barn at Tiffanys Estate" at bounding box center [277, 344] width 28 height 35
drag, startPoint x: 279, startPoint y: 269, endPoint x: 230, endPoint y: 277, distance: 49.8
click at [230, 277] on div at bounding box center [276, 356] width 481 height 197
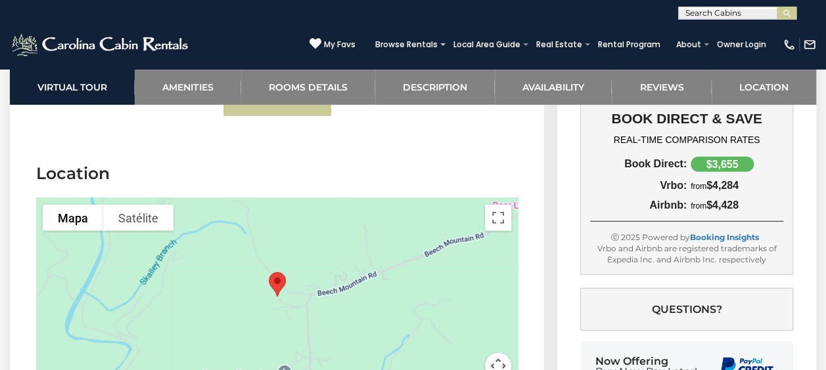
scroll to position [3814, 0]
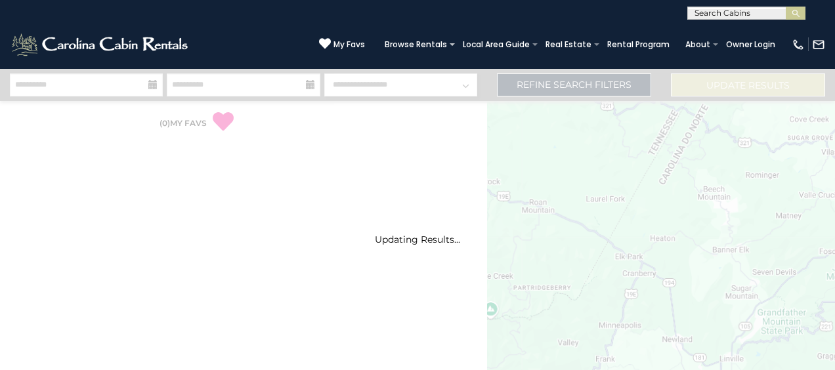
select select "*"
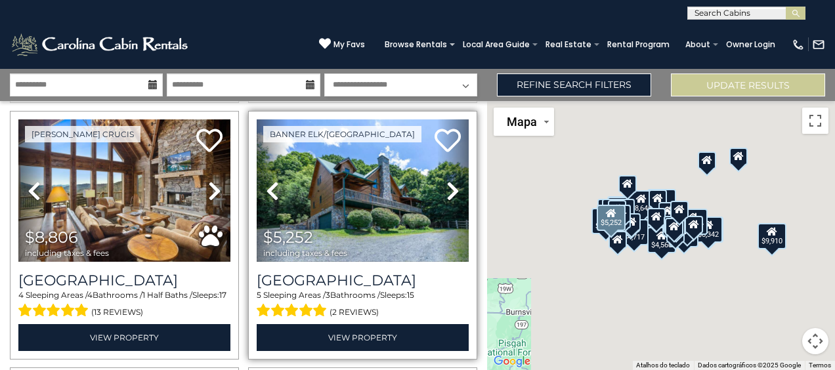
scroll to position [525, 0]
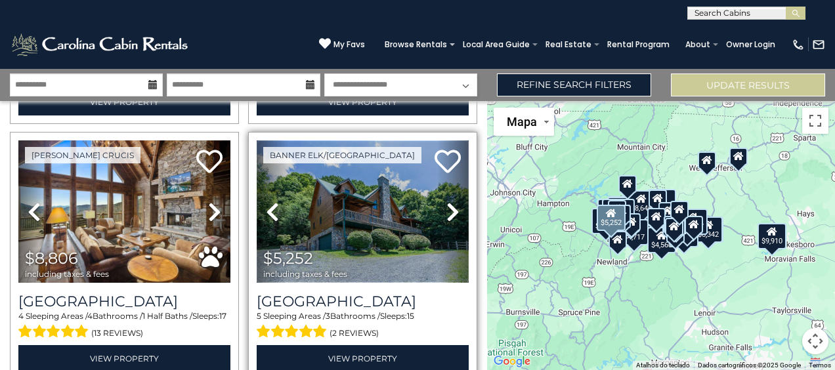
click at [359, 240] on img at bounding box center [363, 212] width 212 height 142
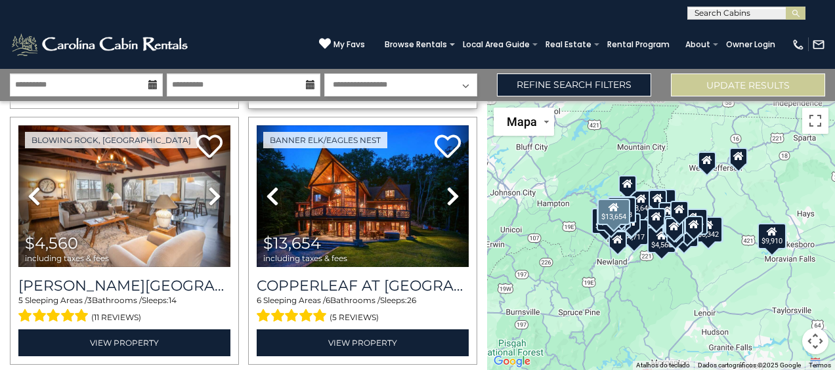
scroll to position [1051, 0]
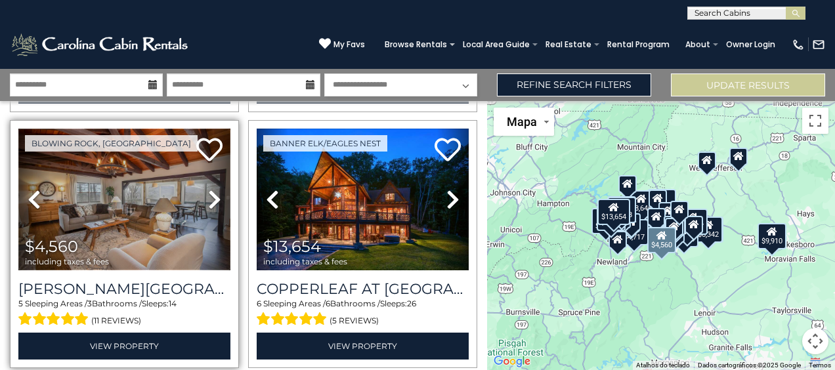
click at [141, 208] on img at bounding box center [124, 200] width 212 height 142
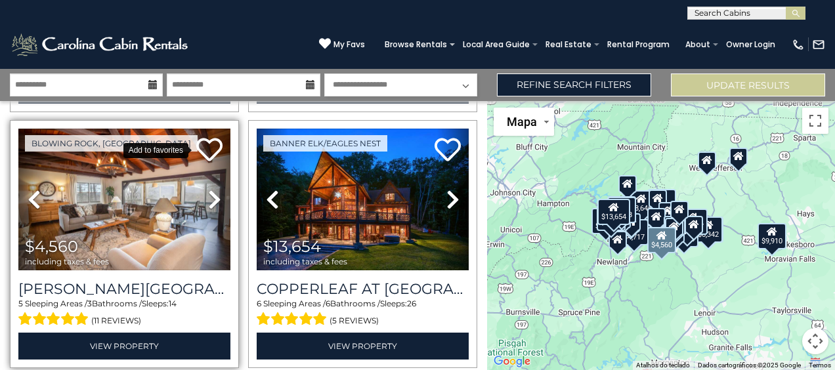
click at [208, 137] on icon at bounding box center [209, 150] width 26 height 26
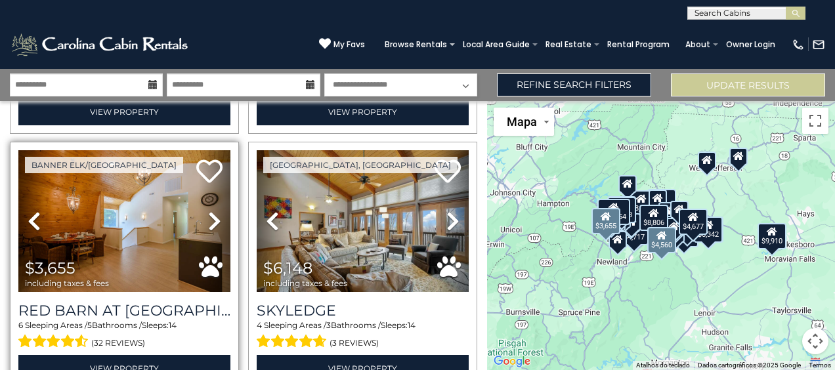
scroll to position [745, 0]
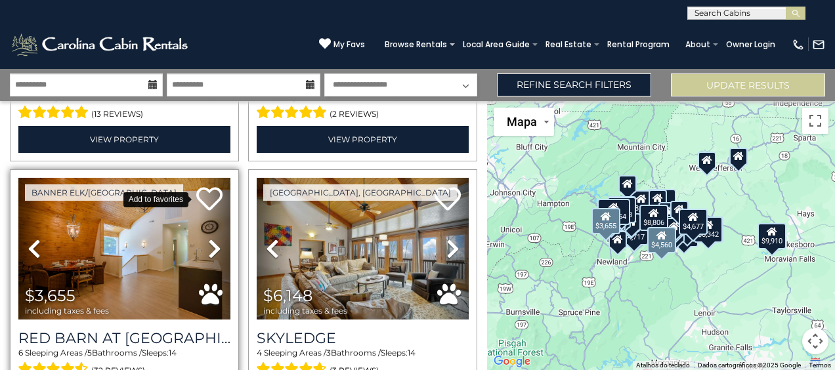
click at [210, 186] on icon at bounding box center [209, 199] width 26 height 26
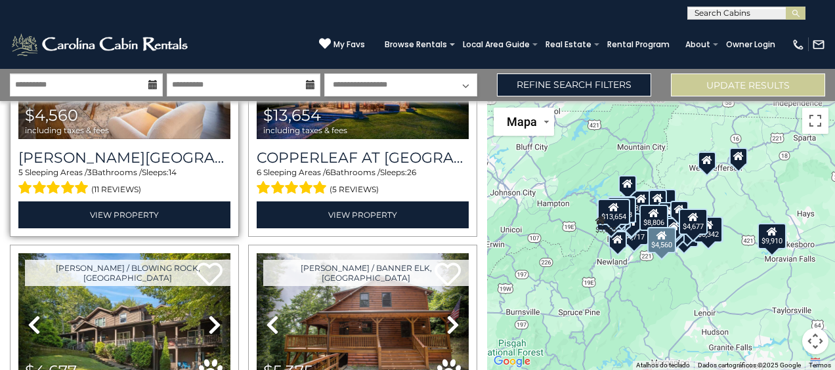
scroll to position [1095, 0]
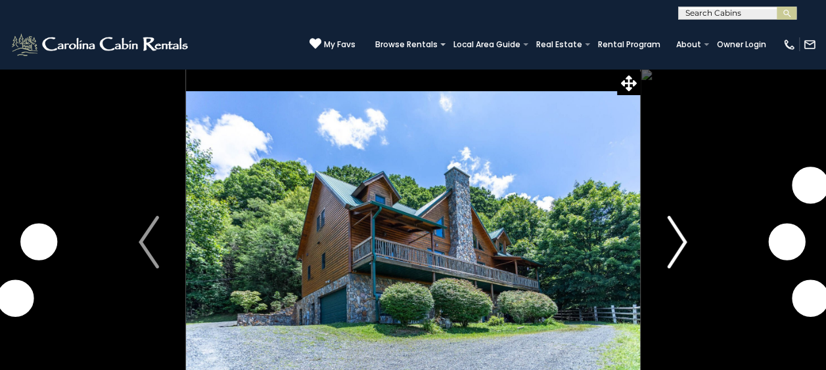
click at [679, 236] on img "Next" at bounding box center [677, 242] width 20 height 53
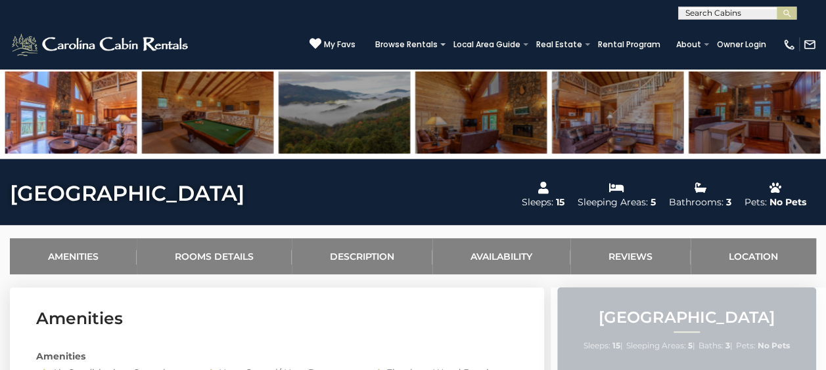
scroll to position [263, 0]
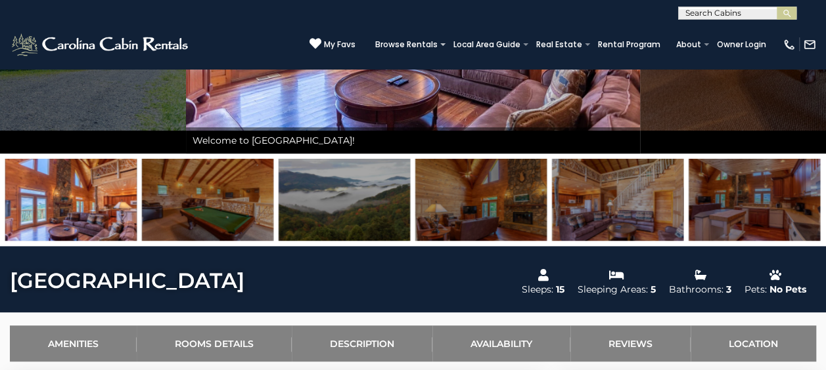
click at [90, 210] on img at bounding box center [70, 200] width 131 height 82
click at [231, 214] on img at bounding box center [207, 200] width 131 height 82
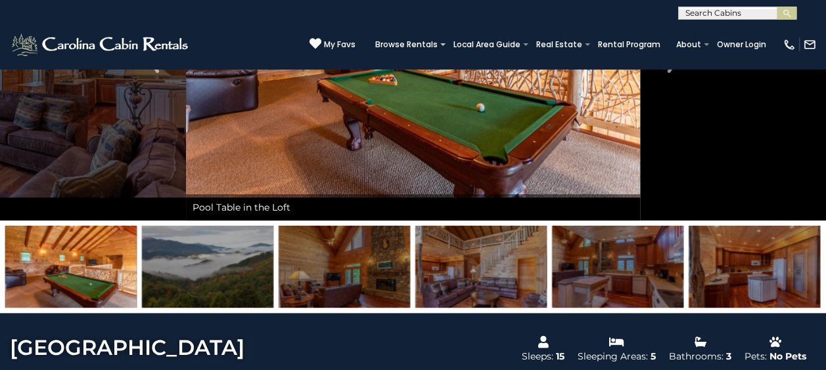
scroll to position [175, 0]
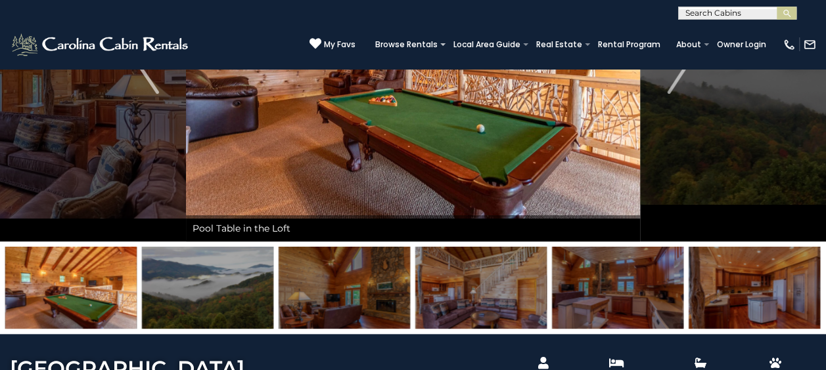
click at [253, 248] on img at bounding box center [207, 288] width 131 height 82
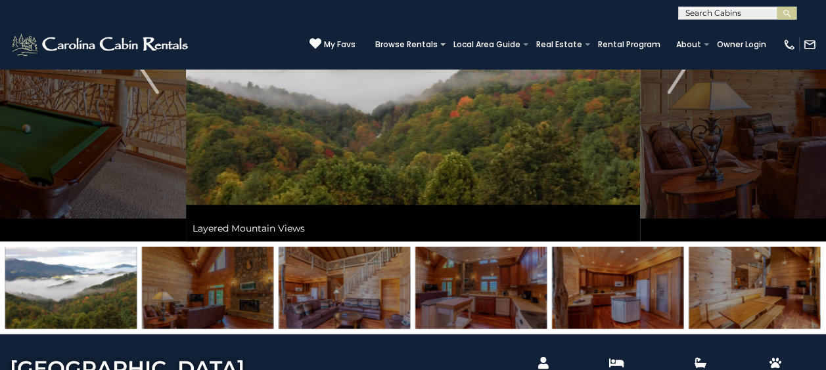
click at [284, 277] on img at bounding box center [343, 288] width 131 height 82
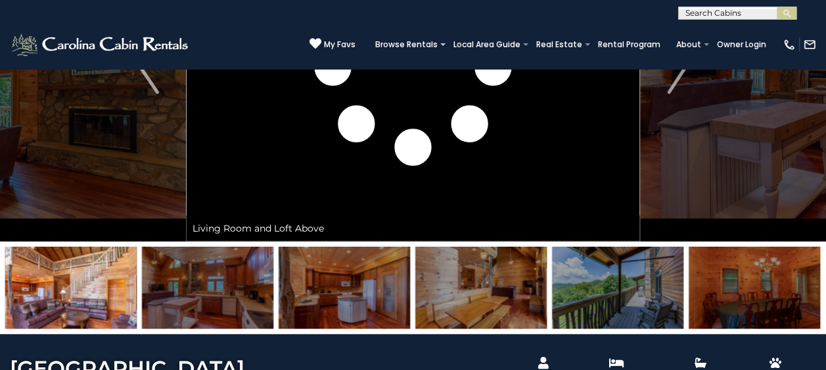
click at [316, 272] on img at bounding box center [343, 288] width 131 height 82
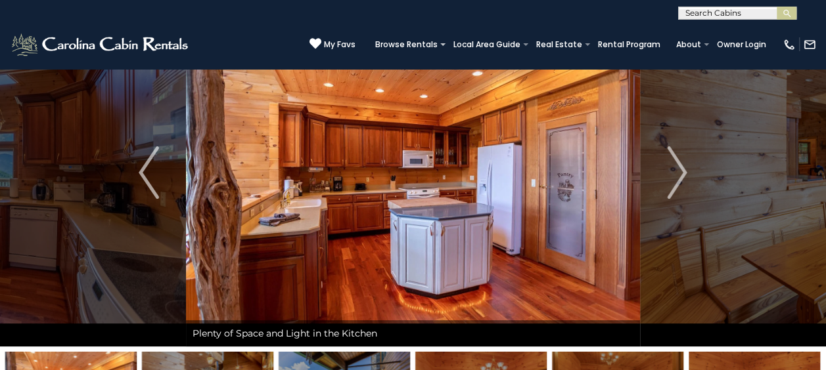
scroll to position [87, 0]
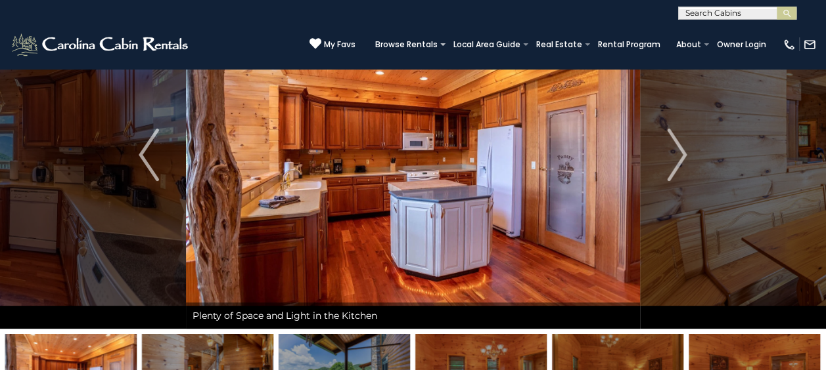
click at [479, 360] on img at bounding box center [480, 375] width 131 height 82
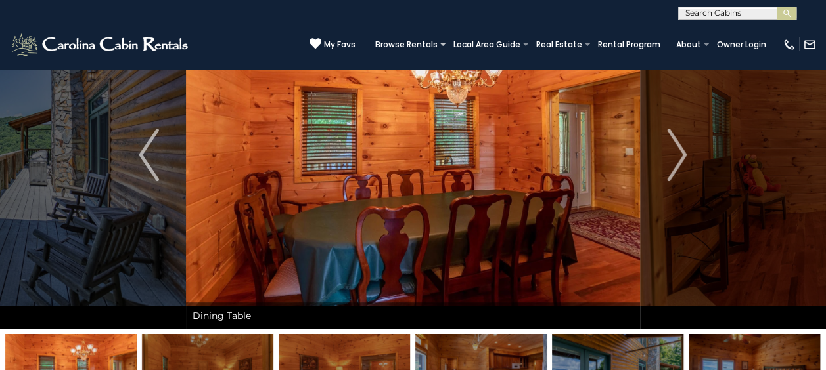
click at [468, 355] on img at bounding box center [480, 375] width 131 height 82
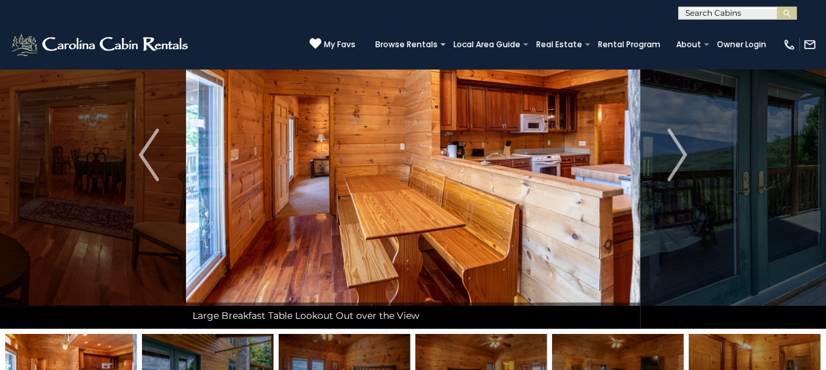
click at [468, 355] on img at bounding box center [480, 375] width 131 height 82
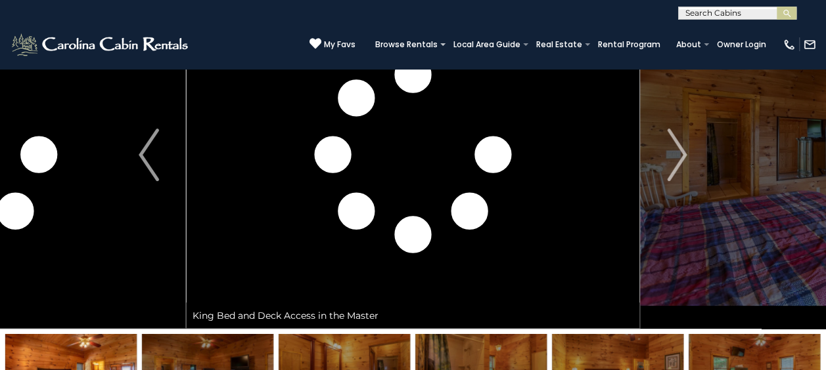
click at [468, 355] on img at bounding box center [480, 375] width 131 height 82
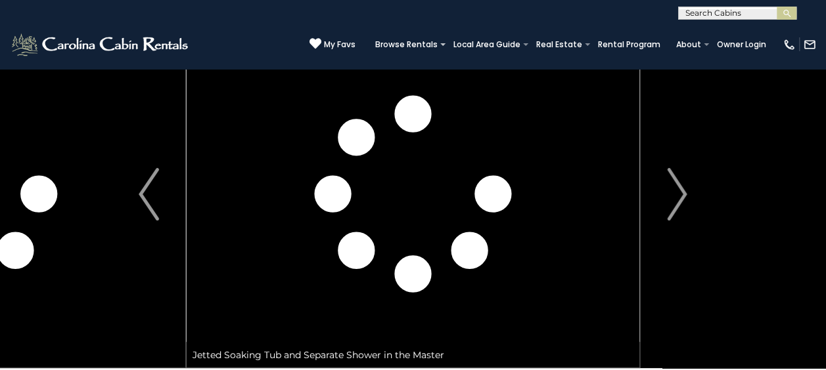
scroll to position [0, 0]
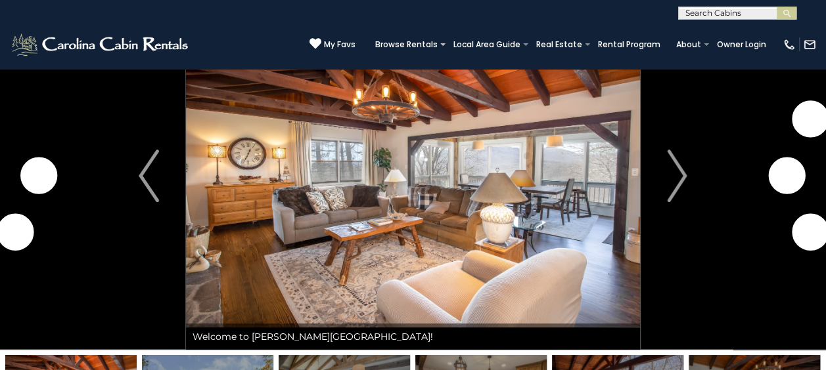
scroll to position [87, 0]
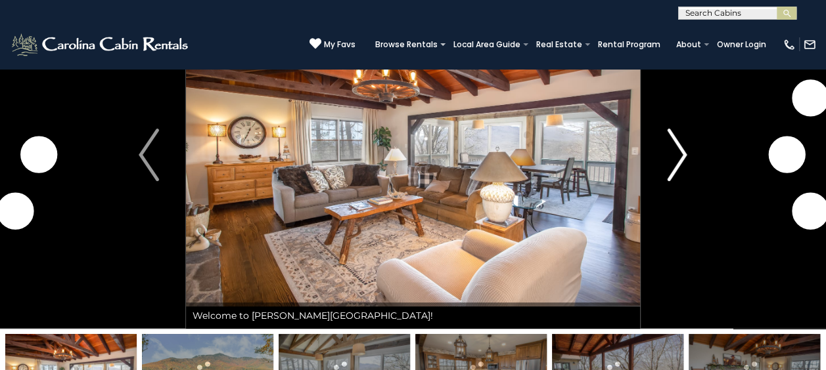
click at [666, 165] on button "Next" at bounding box center [677, 155] width 74 height 348
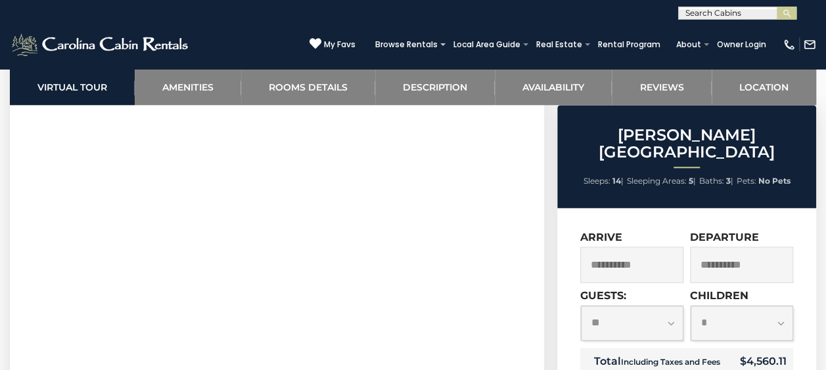
scroll to position [638, 0]
drag, startPoint x: 0, startPoint y: 330, endPoint x: 37, endPoint y: 317, distance: 38.8
